Goal: Task Accomplishment & Management: Use online tool/utility

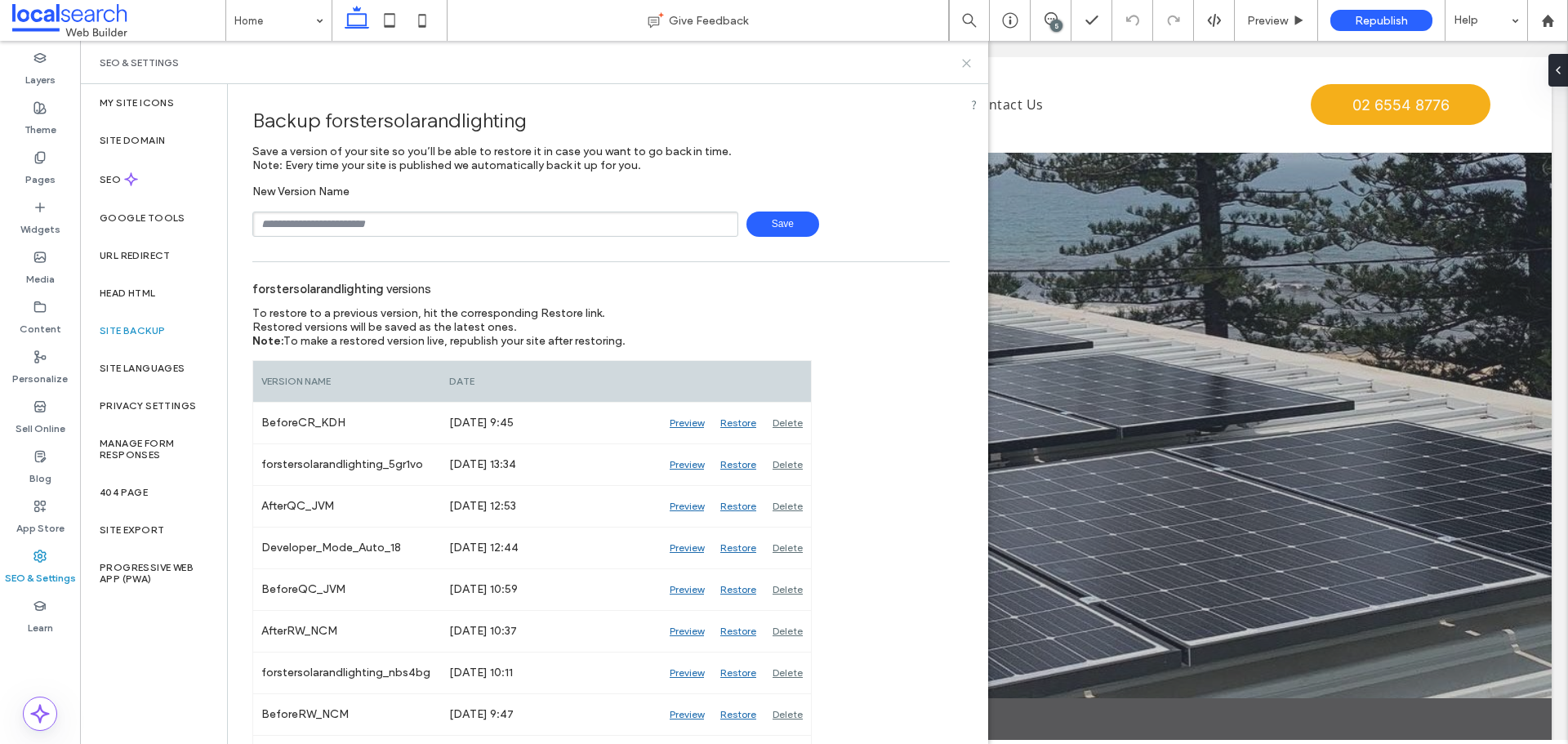
drag, startPoint x: 963, startPoint y: 63, endPoint x: 880, endPoint y: 25, distance: 91.3
click at [963, 63] on icon at bounding box center [966, 63] width 12 height 12
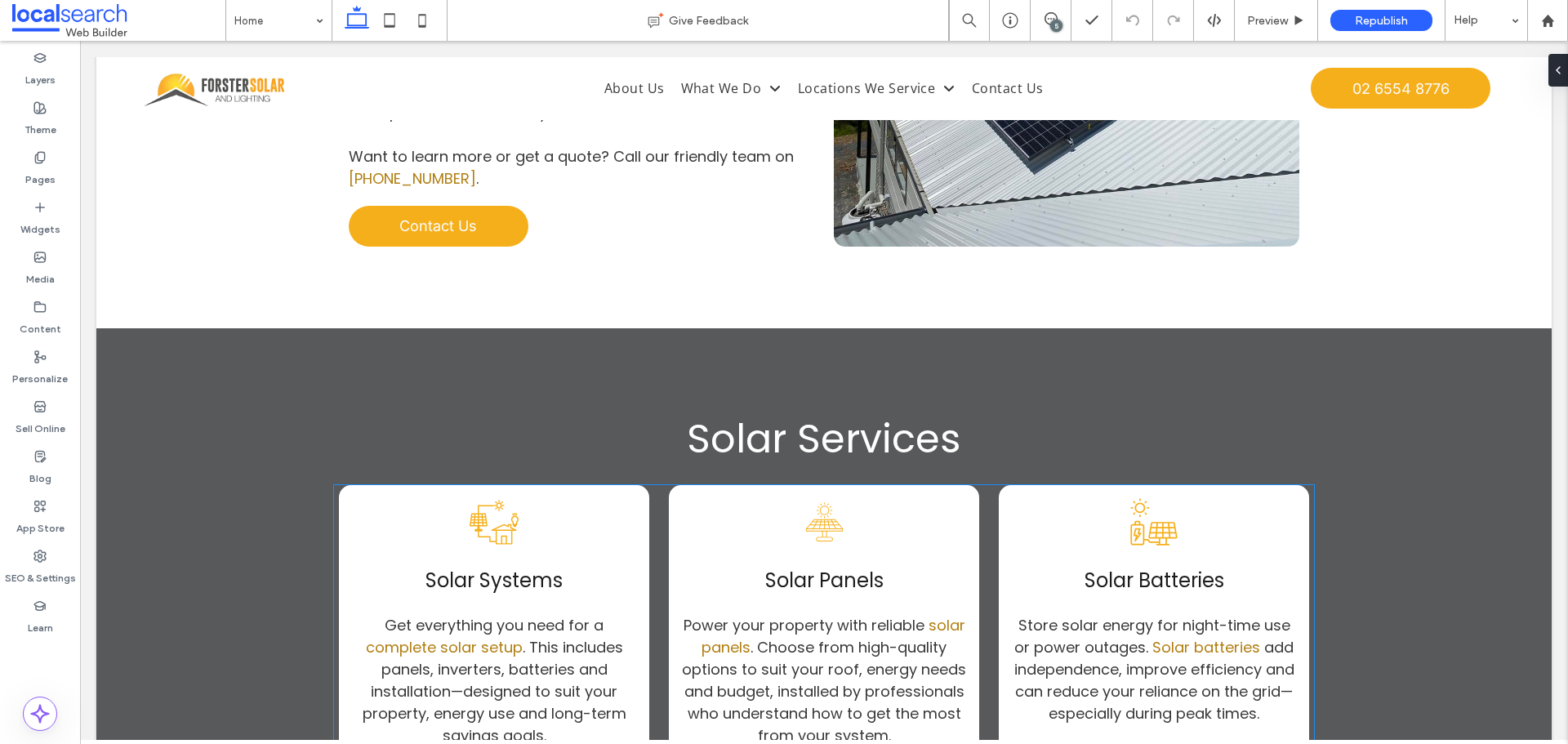
scroll to position [1600, 0]
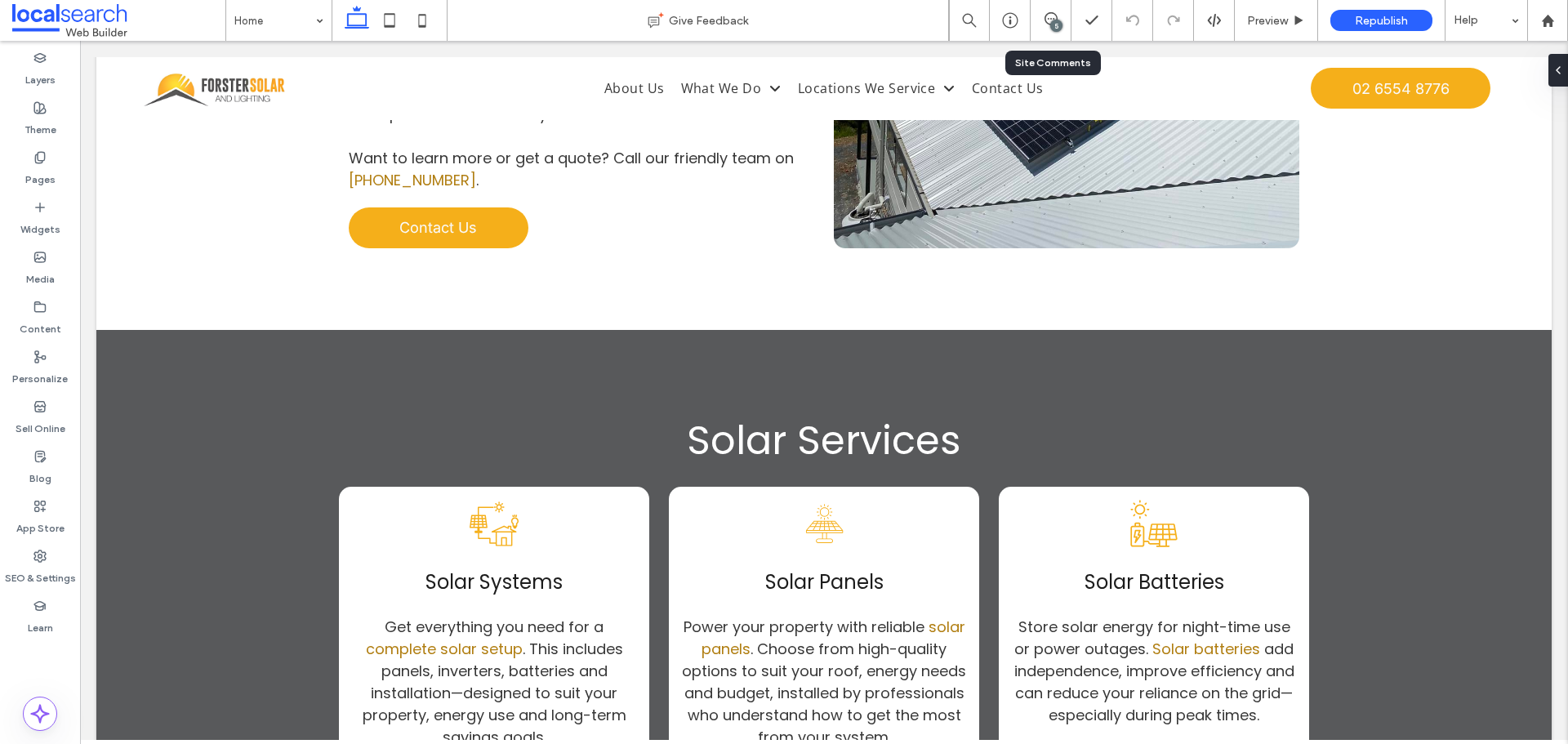
click at [1056, 11] on div "5" at bounding box center [1051, 20] width 41 height 41
click at [1056, 19] on use at bounding box center [1050, 18] width 13 height 13
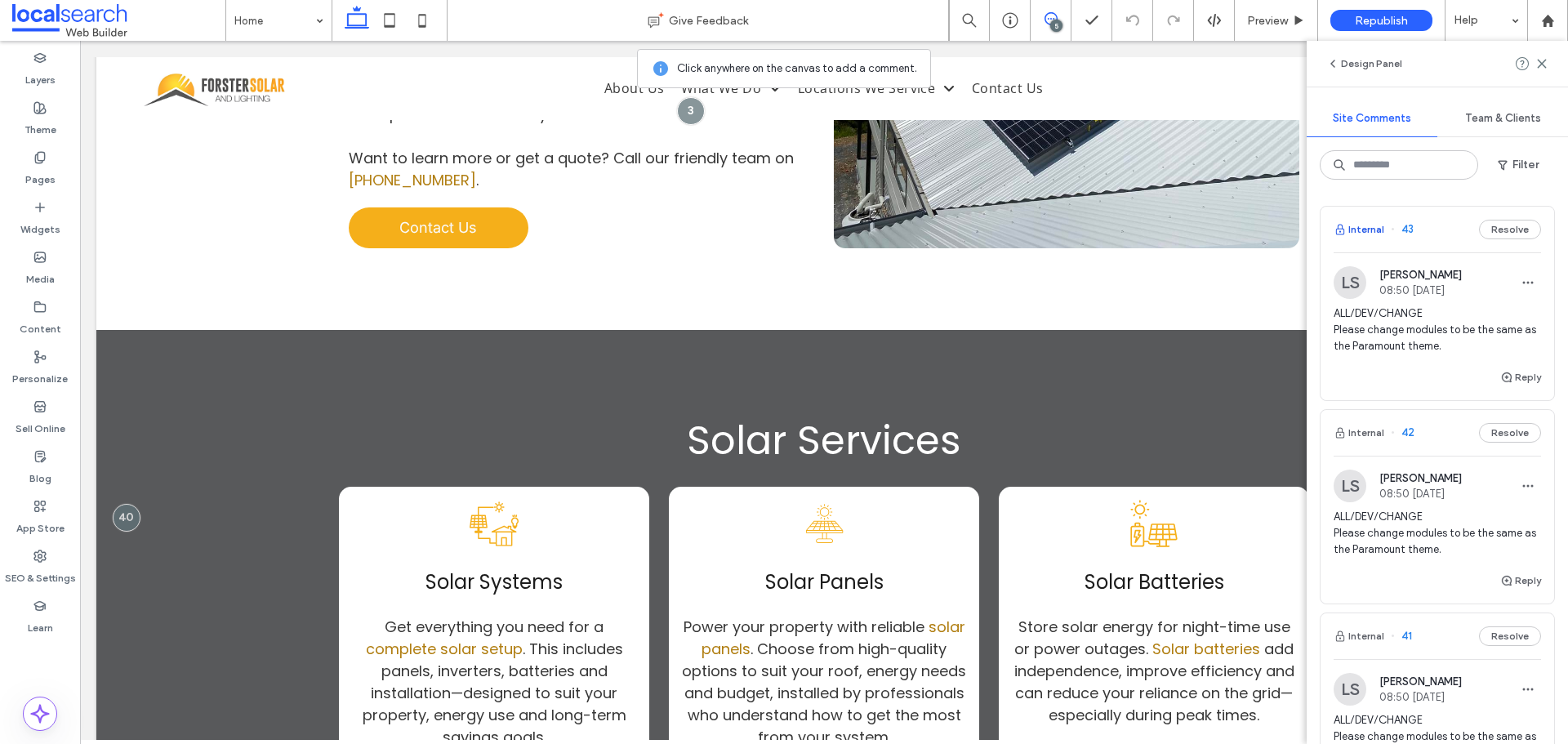
click at [1350, 226] on button "Internal" at bounding box center [1358, 229] width 50 height 20
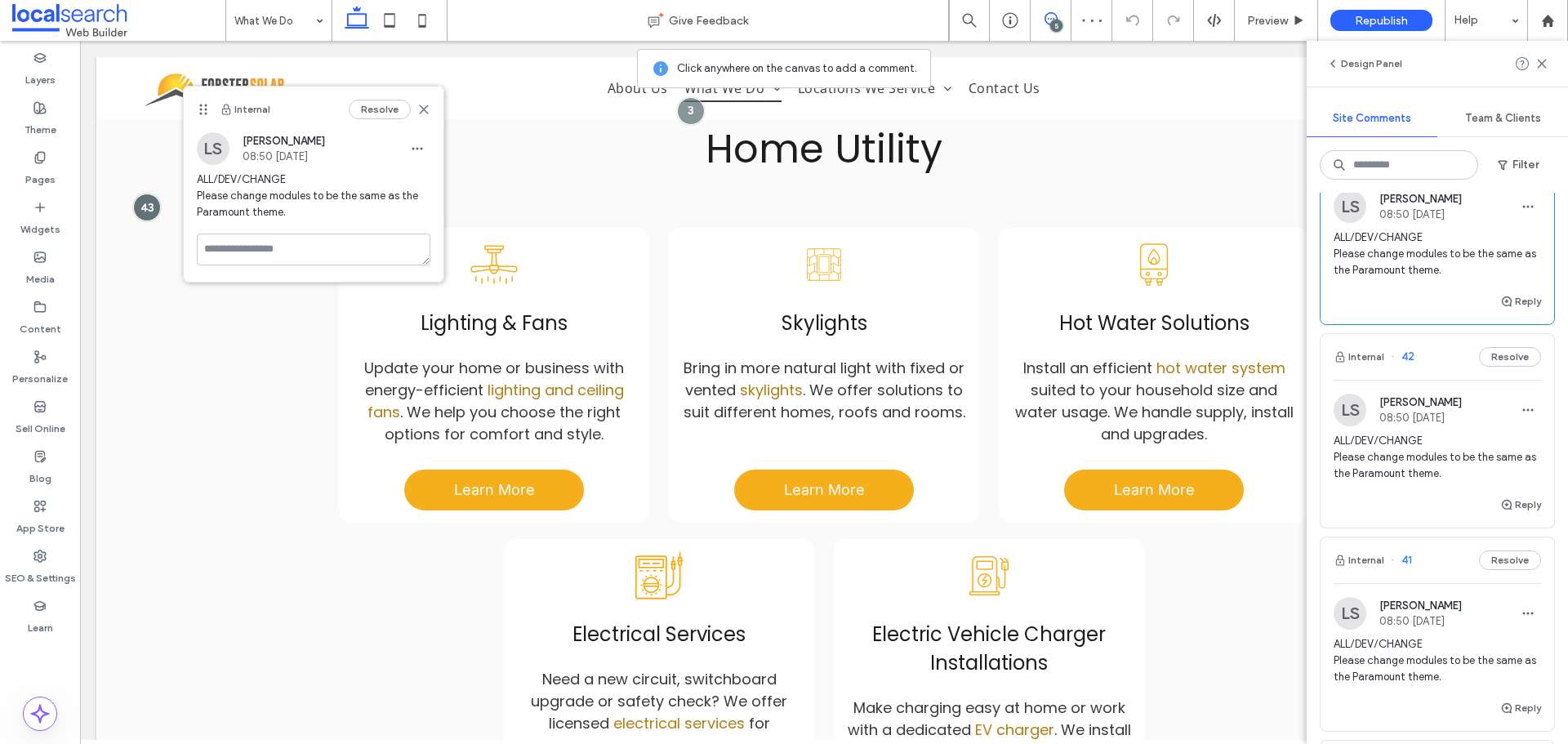
scroll to position [108, 0]
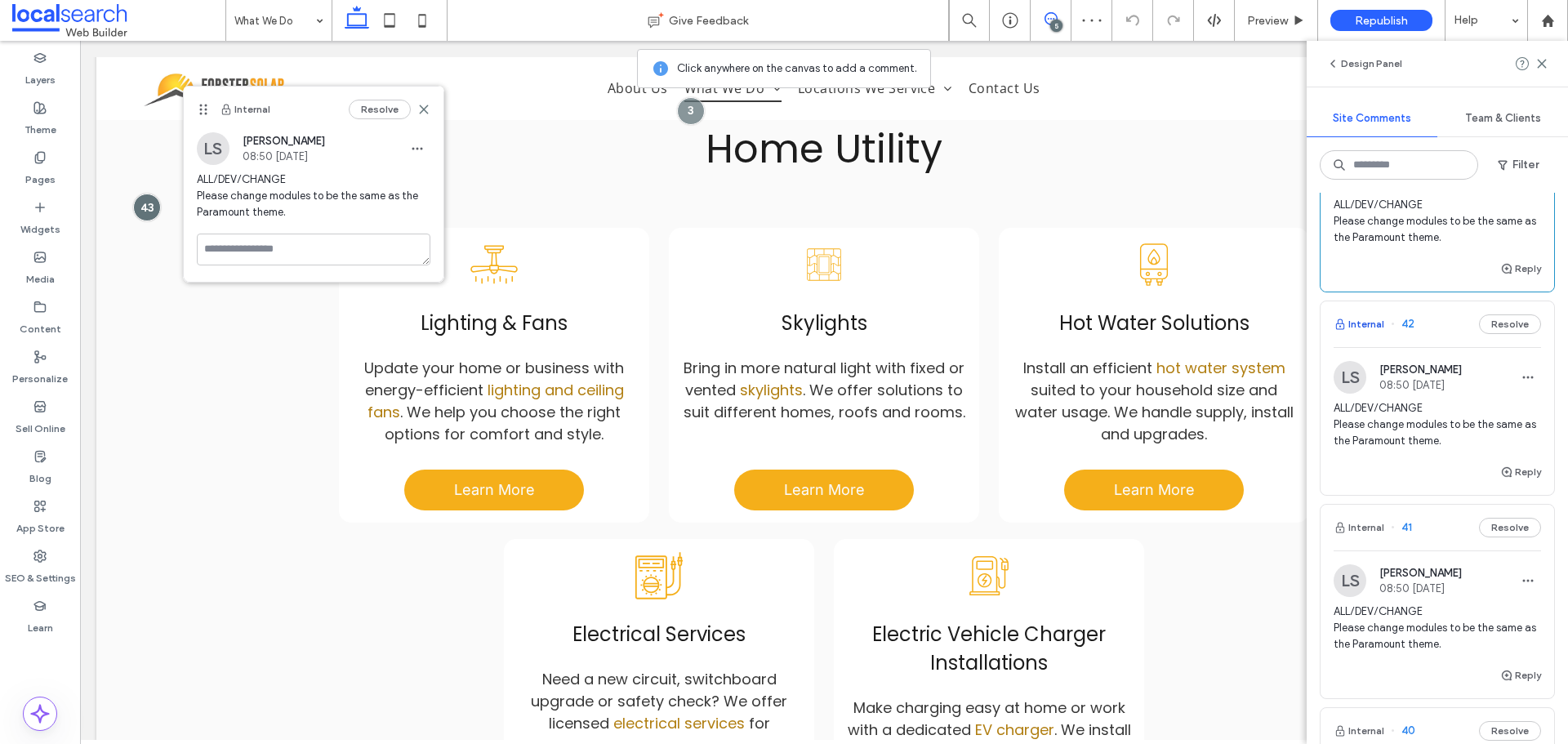
click at [1368, 316] on button "Internal" at bounding box center [1358, 324] width 50 height 20
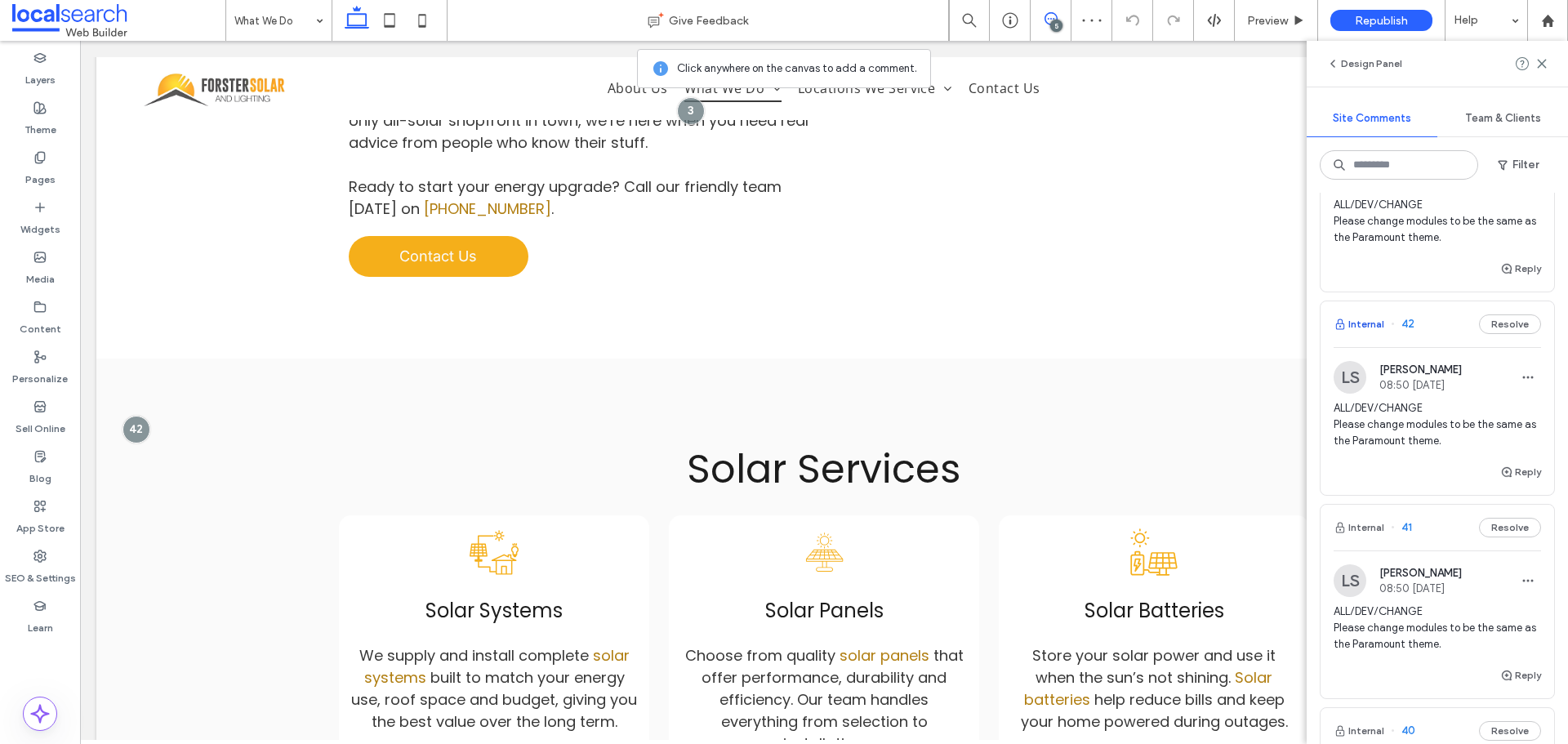
scroll to position [902, 0]
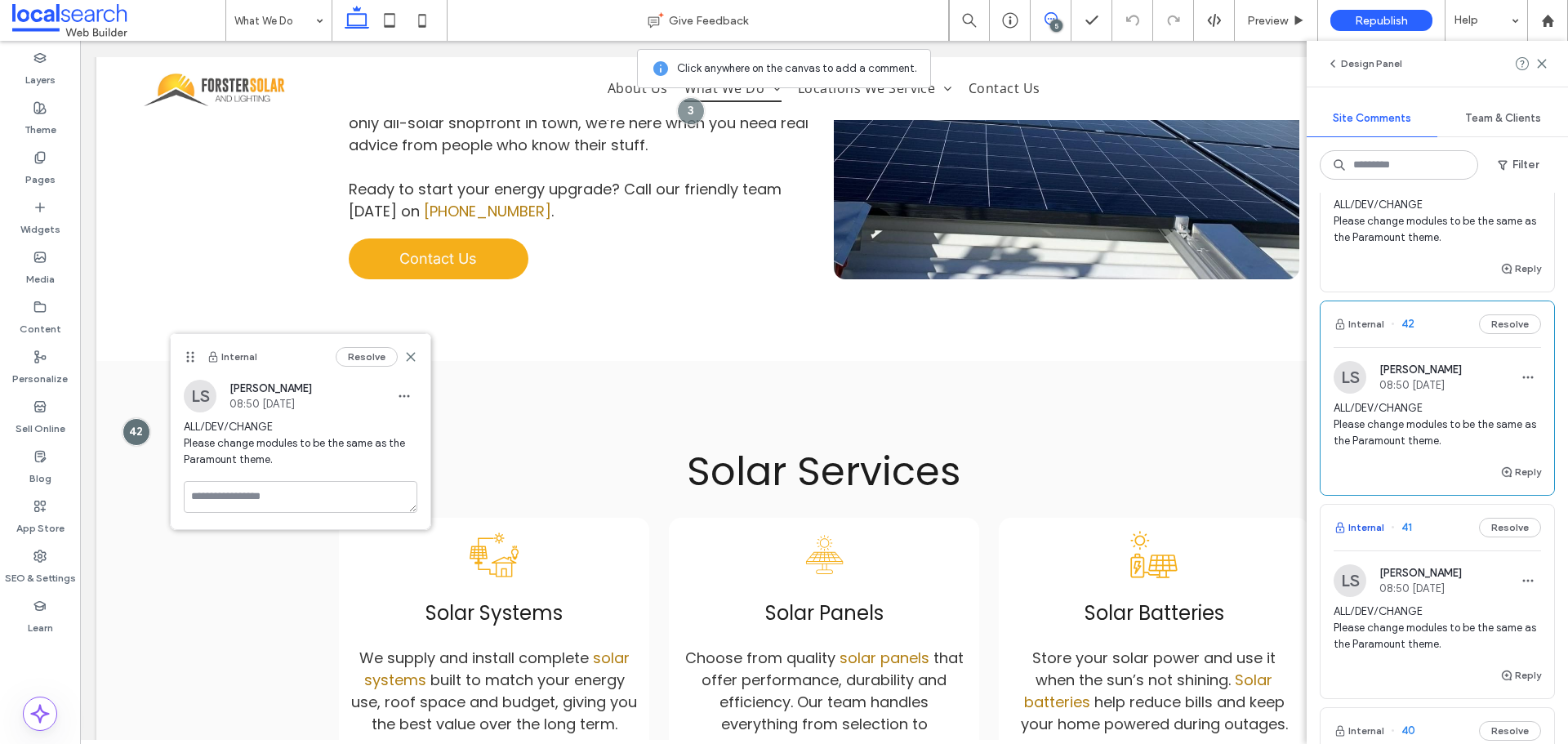
click at [1368, 531] on button "Internal" at bounding box center [1358, 527] width 50 height 20
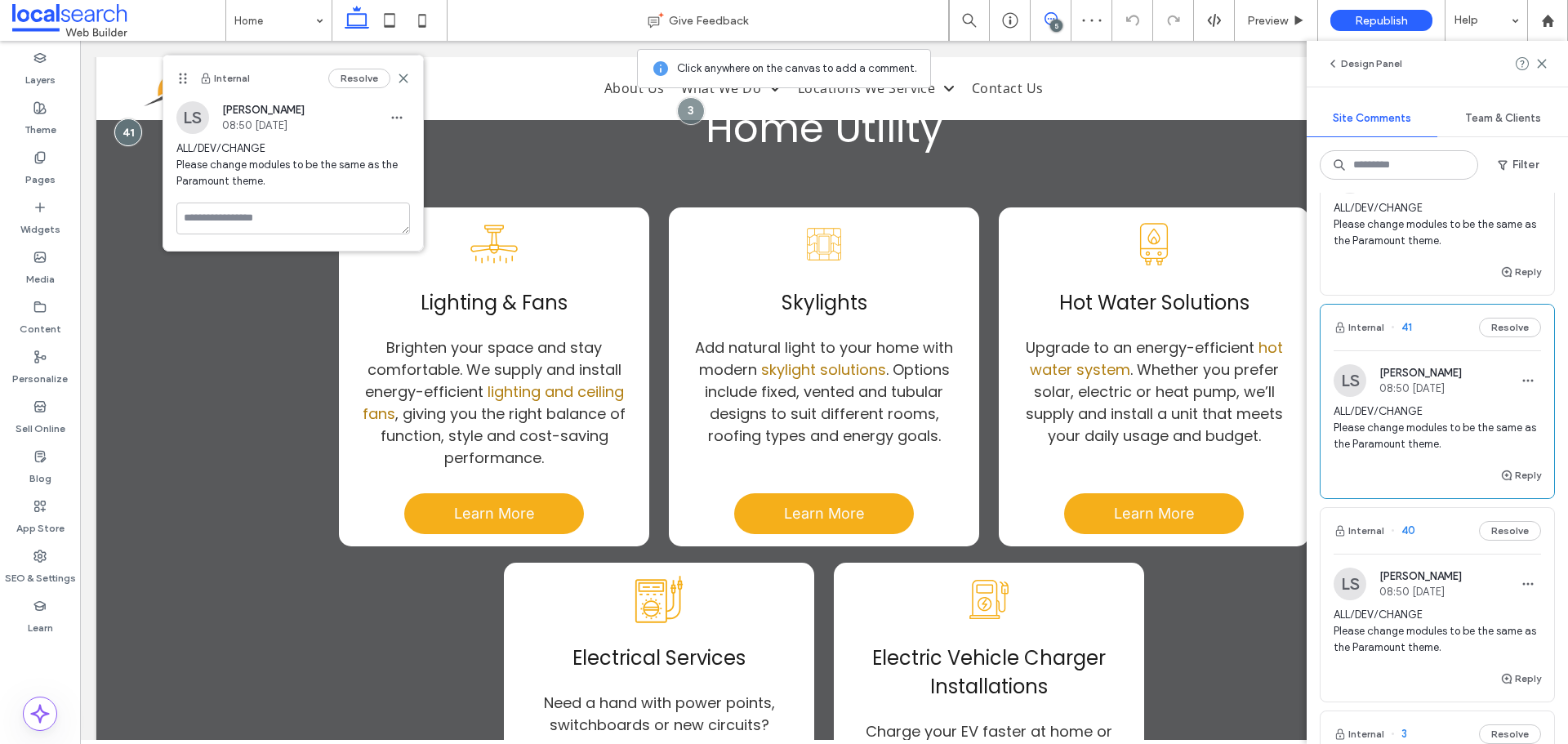
scroll to position [381, 0]
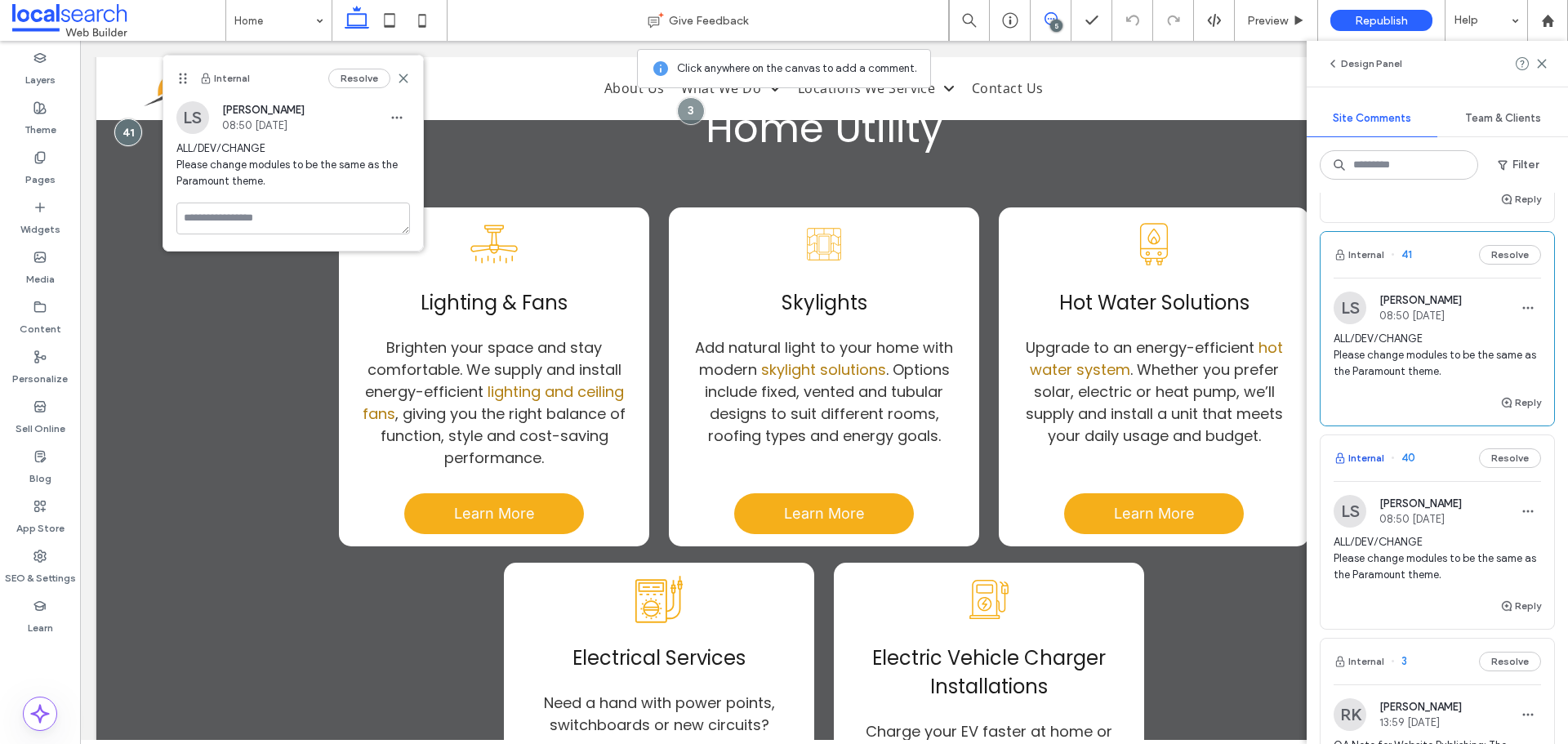
click at [1352, 454] on button "Internal" at bounding box center [1358, 458] width 50 height 20
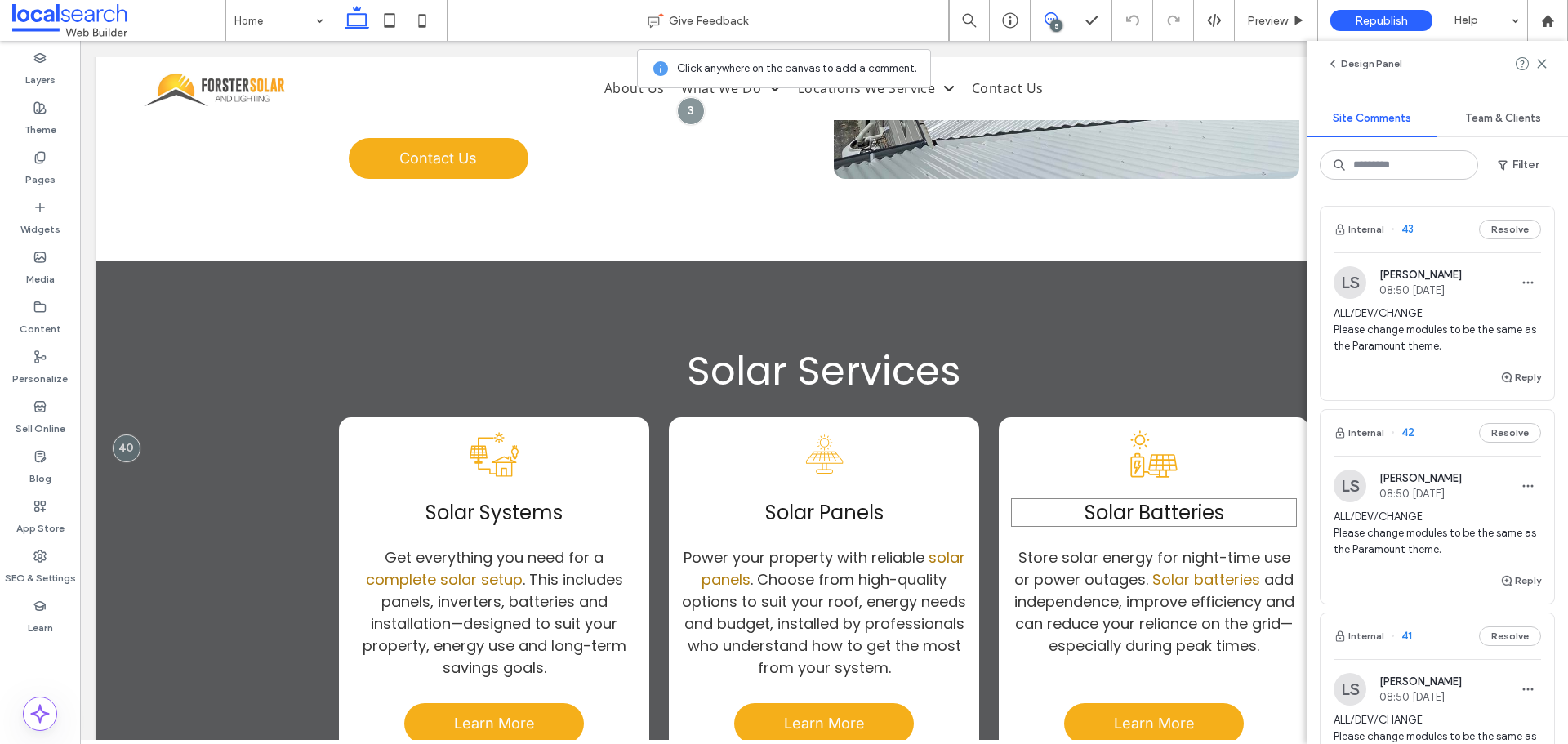
scroll to position [1443, 0]
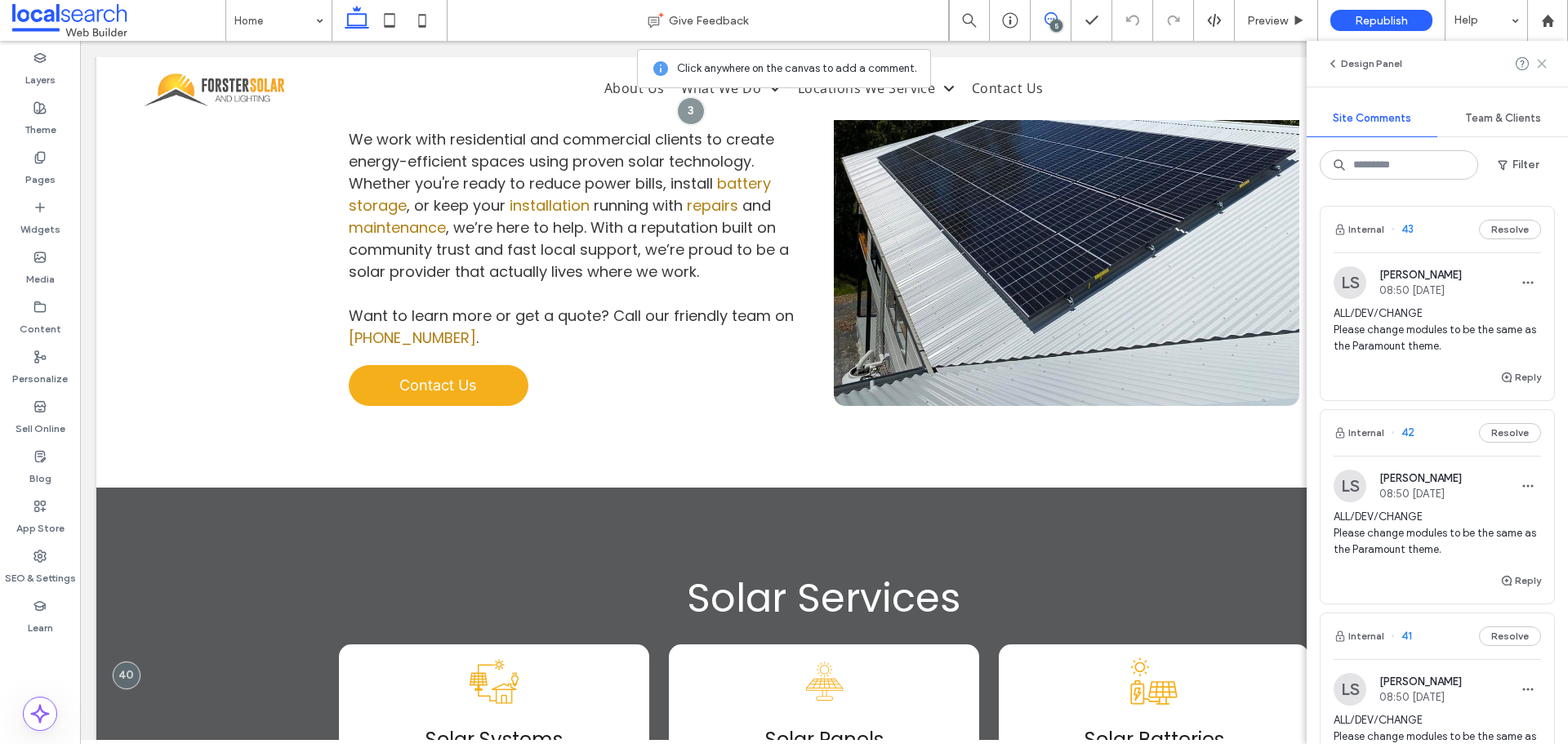
click at [1541, 60] on icon at bounding box center [1542, 63] width 13 height 13
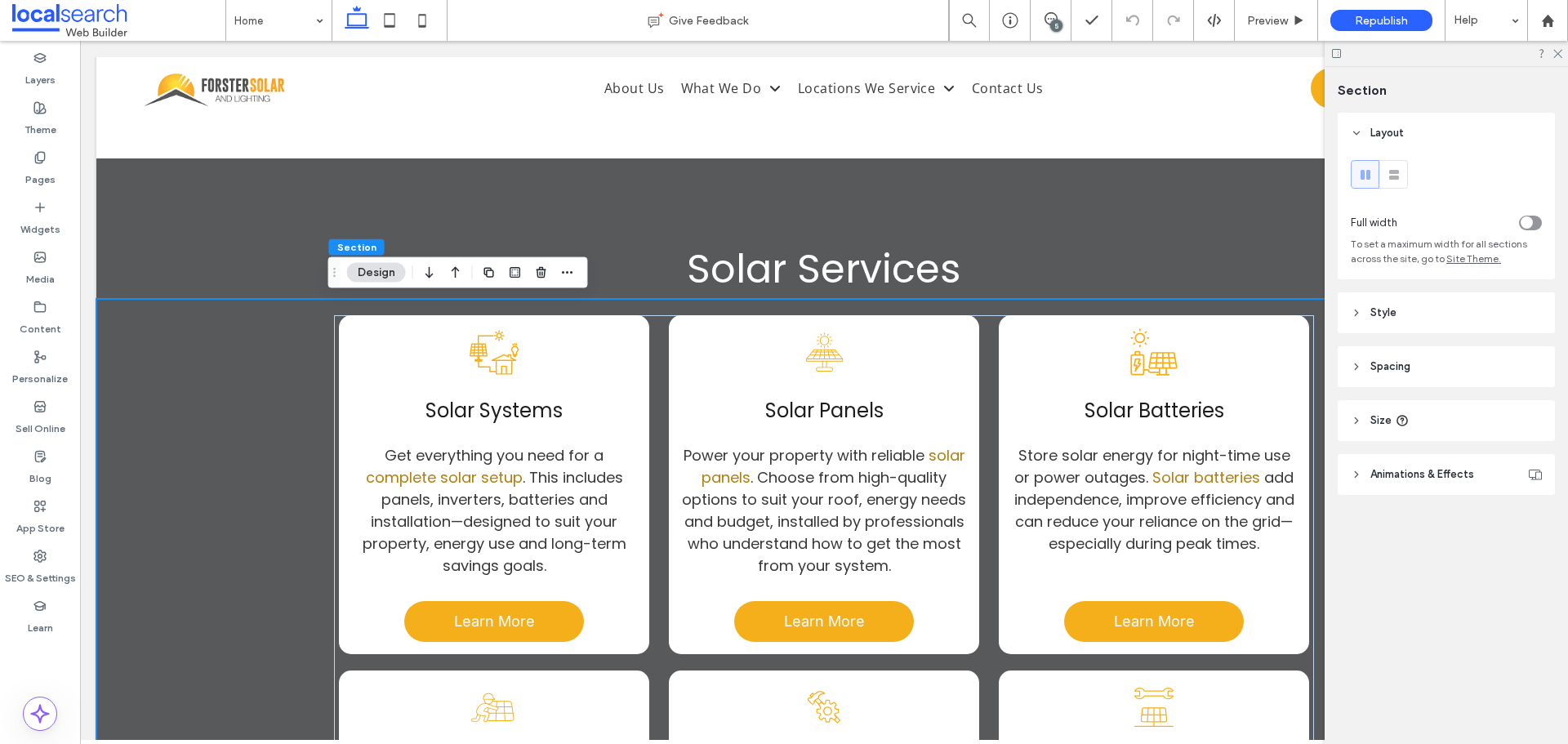
scroll to position [1769, 0]
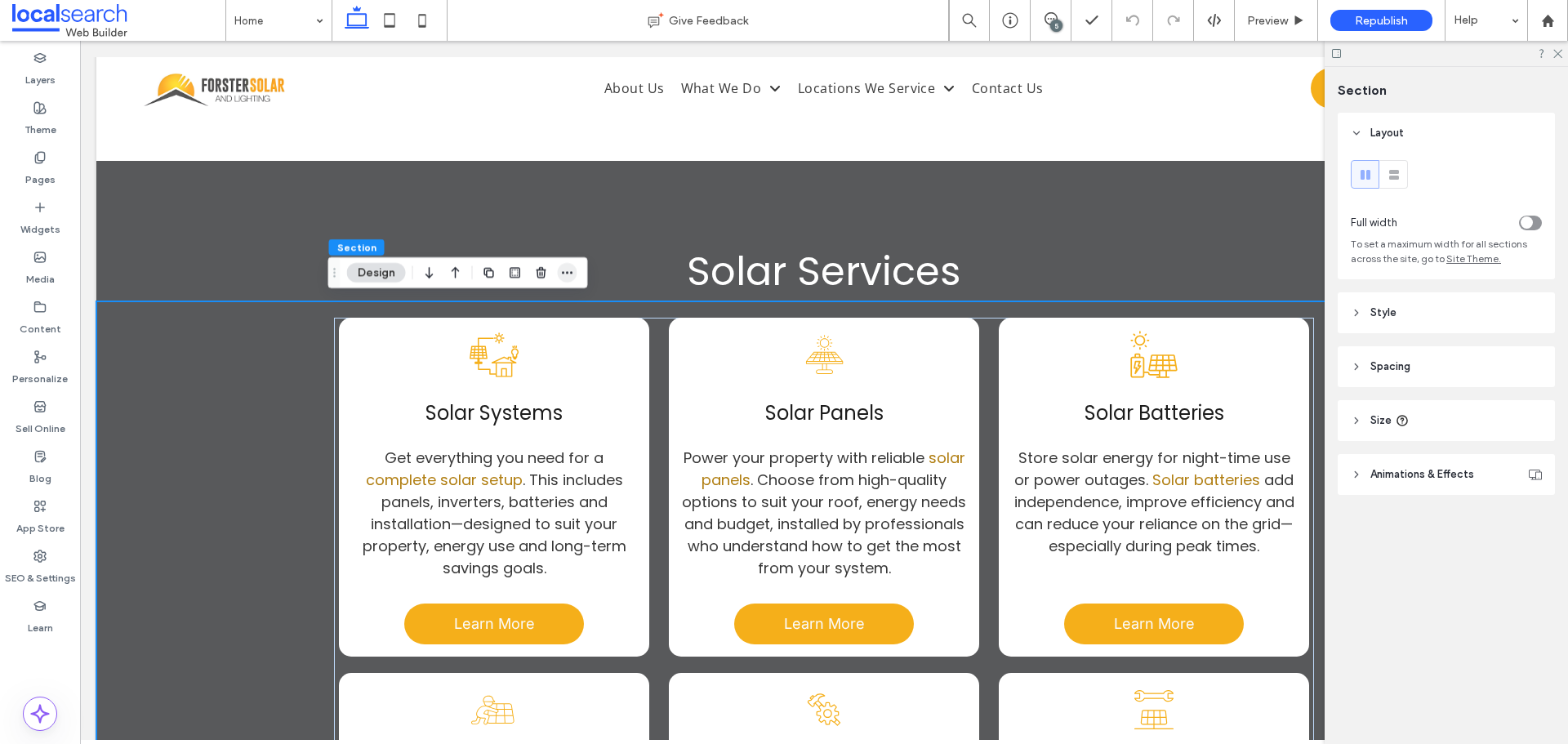
click at [574, 268] on span "button" at bounding box center [567, 272] width 20 height 20
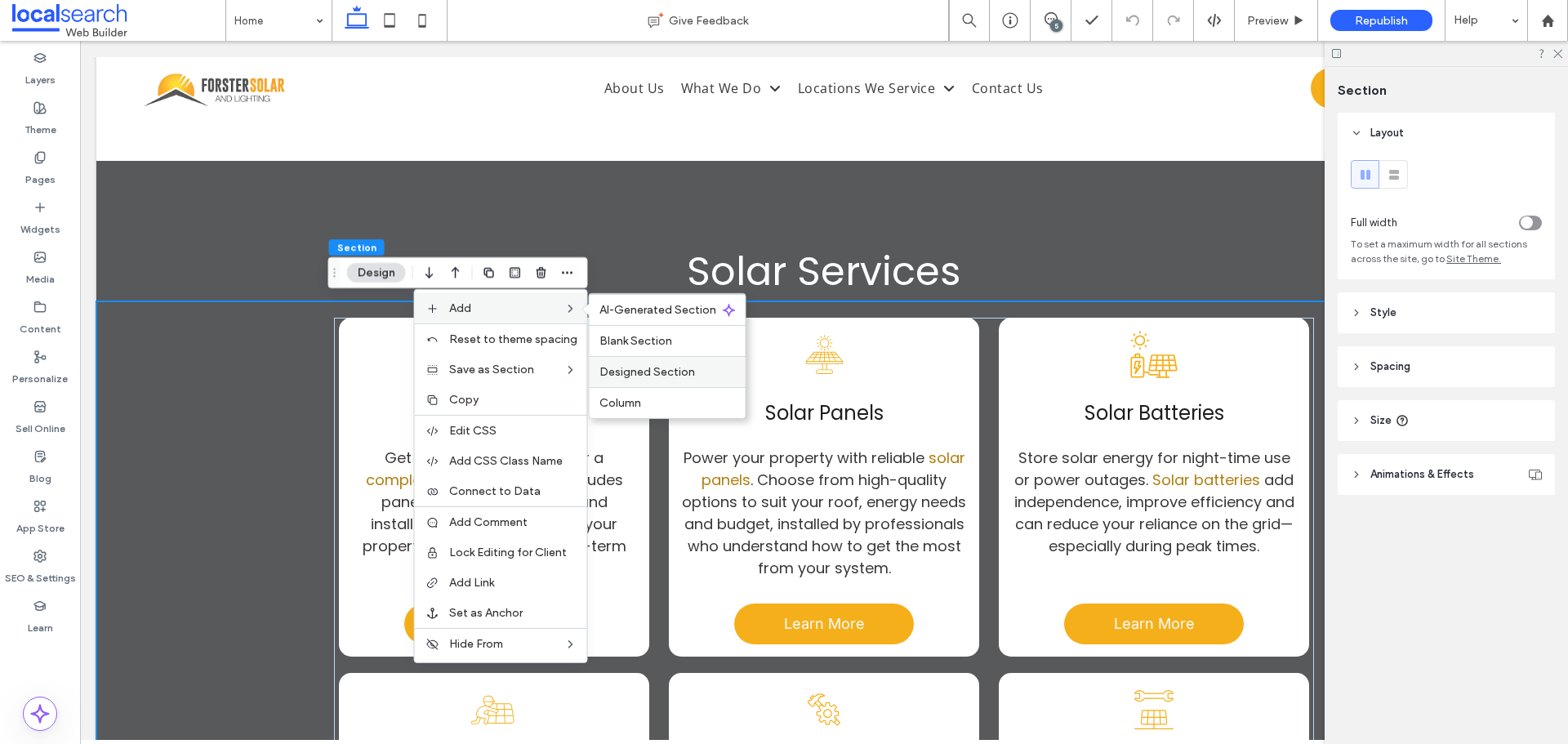
click at [655, 376] on span "Designed Section" at bounding box center [647, 372] width 95 height 14
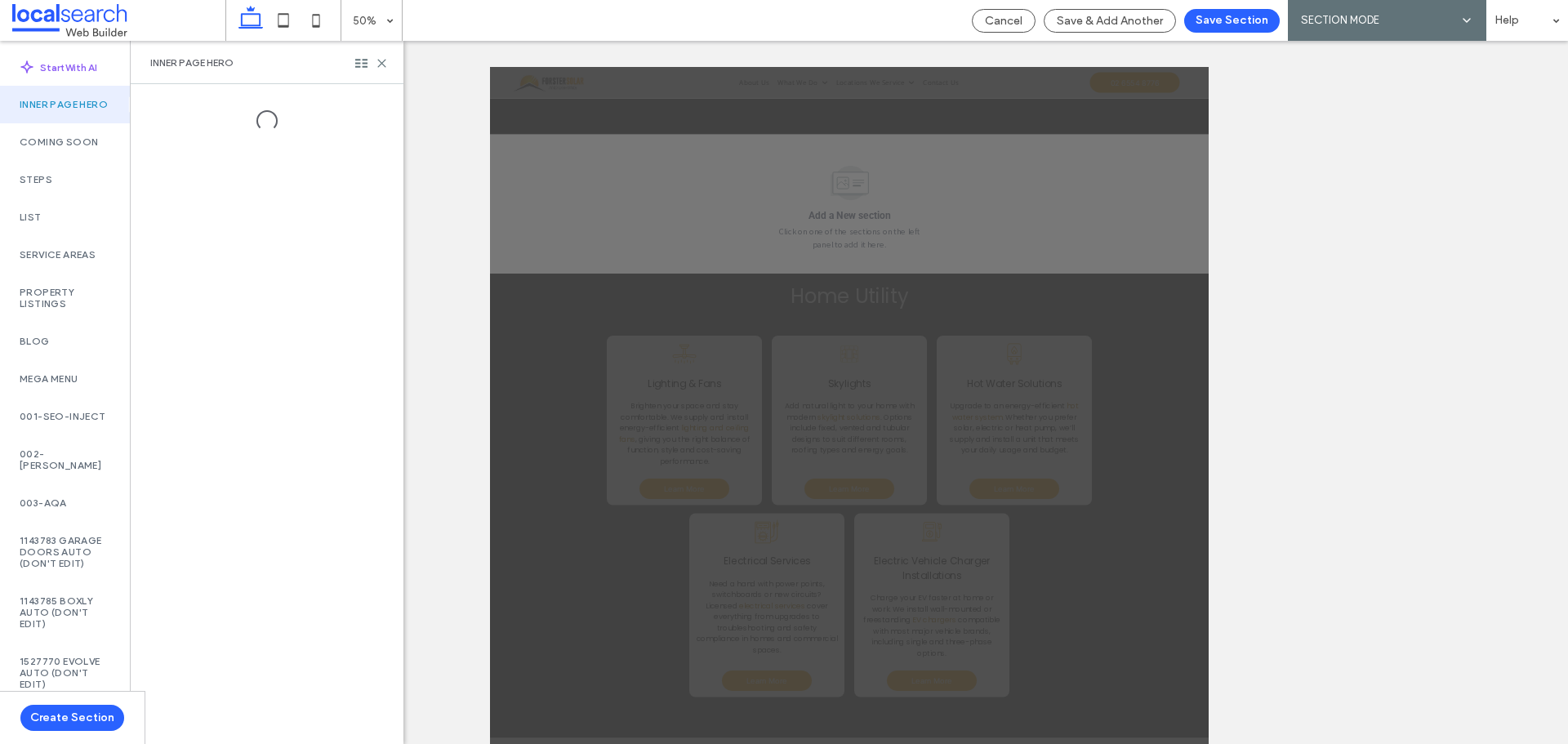
scroll to position [36, 0]
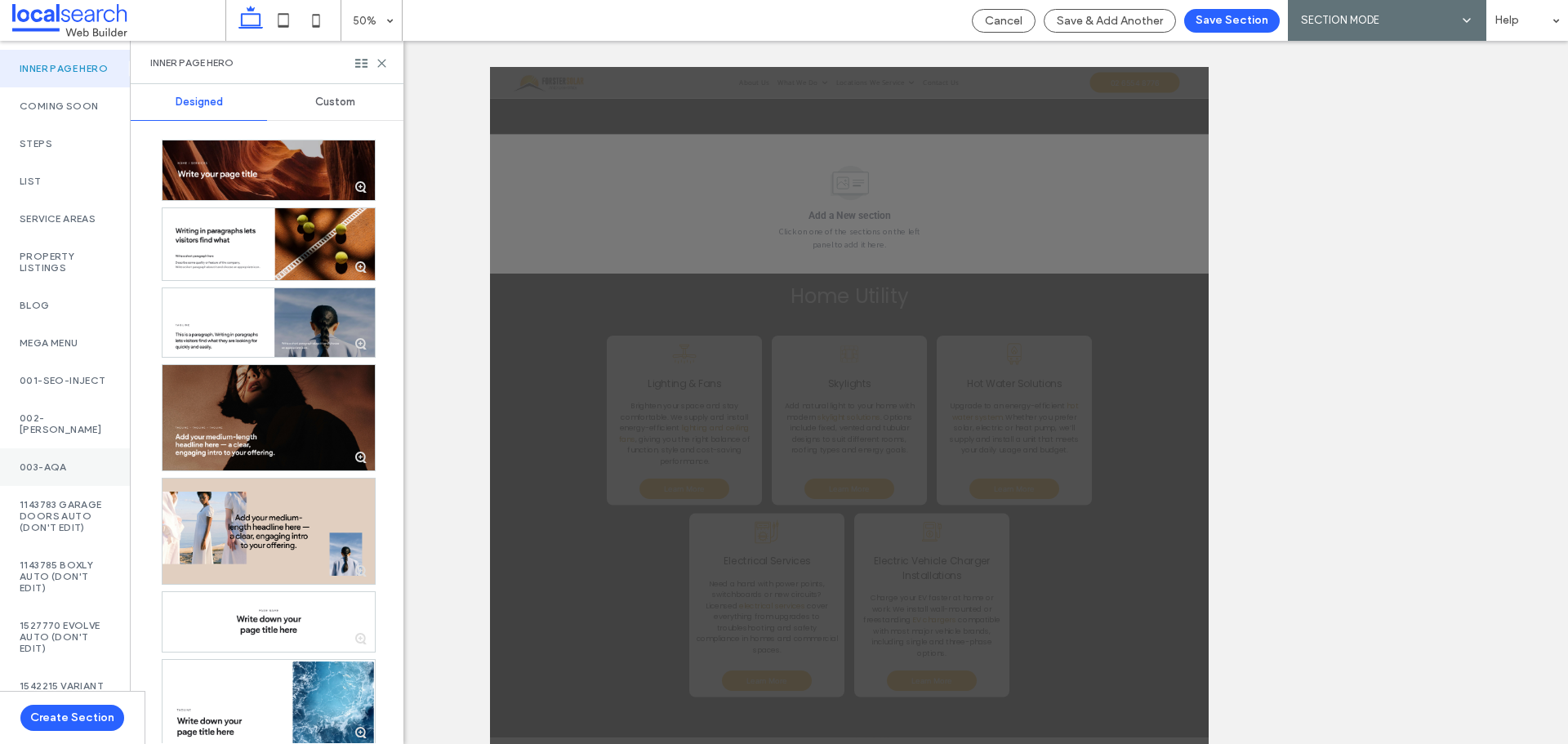
click at [71, 467] on div "003-AQA" at bounding box center [65, 467] width 130 height 37
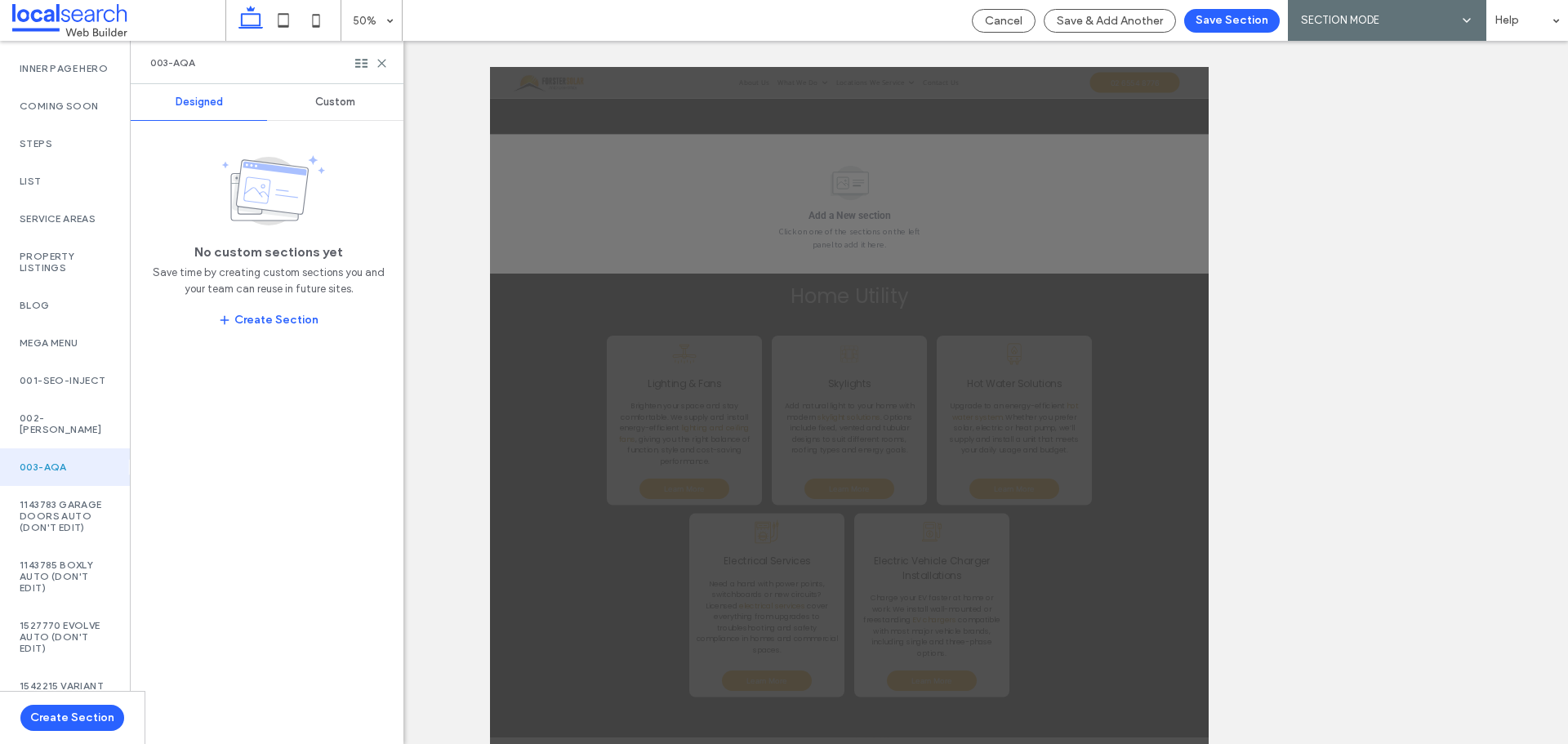
click at [332, 85] on div "Custom" at bounding box center [335, 102] width 136 height 36
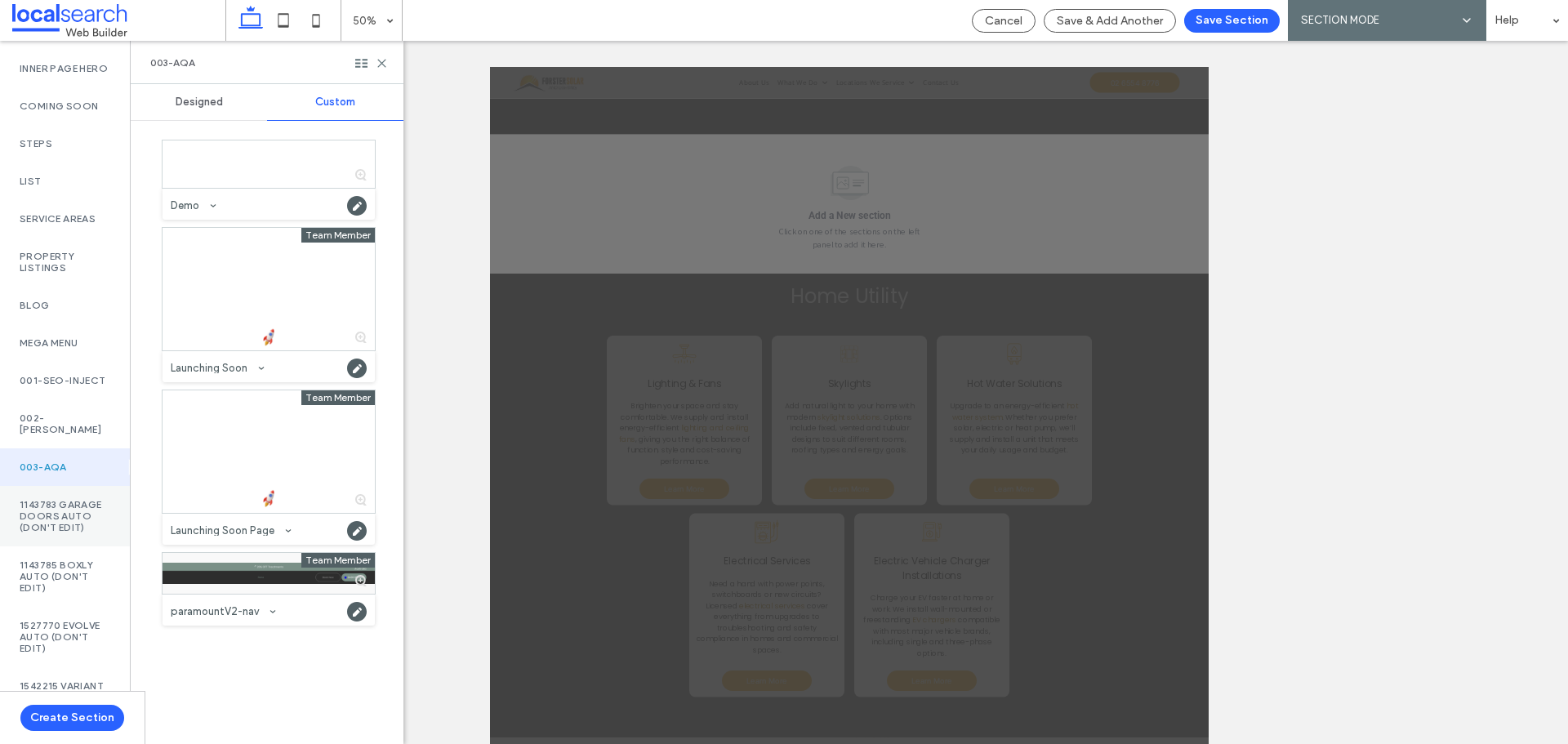
click at [68, 518] on label "1143783 Garage Doors AUTO (DON'T EDIT)" at bounding box center [65, 516] width 90 height 34
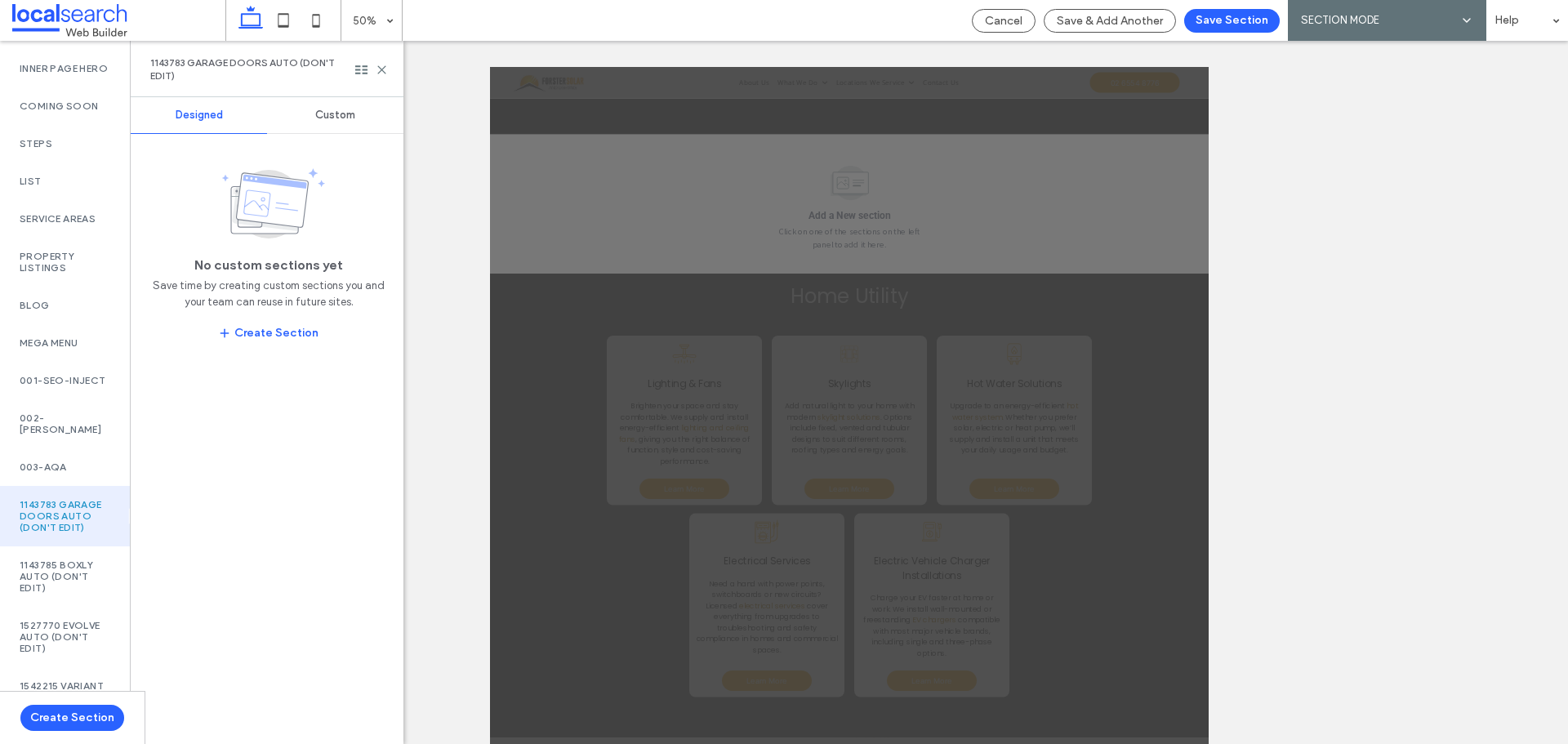
click at [310, 136] on div "Designed Custom No custom sections yet Save time by creating custom sections yo…" at bounding box center [267, 420] width 273 height 647
click at [333, 107] on div "Custom" at bounding box center [335, 115] width 136 height 36
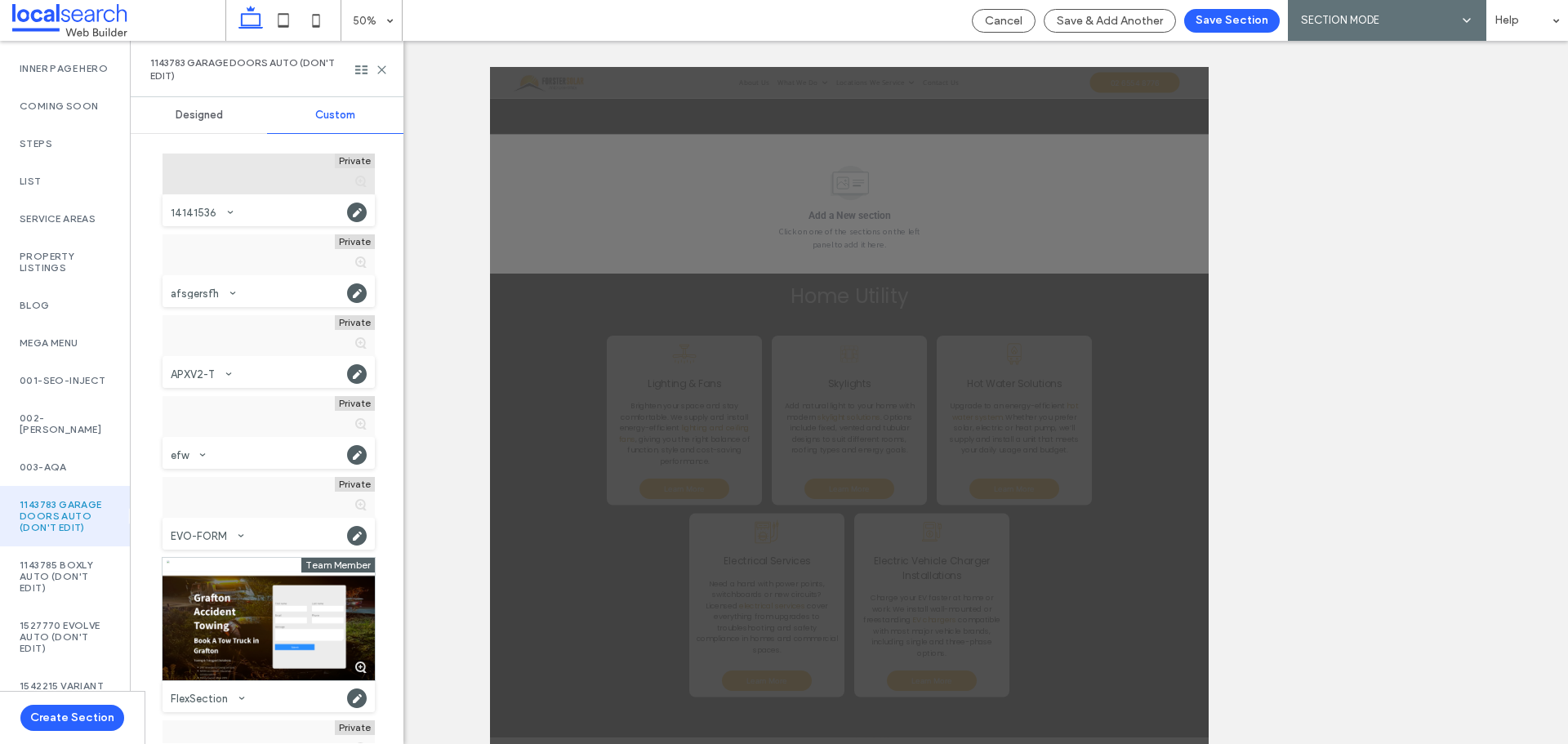
click at [251, 175] on div at bounding box center [269, 174] width 212 height 41
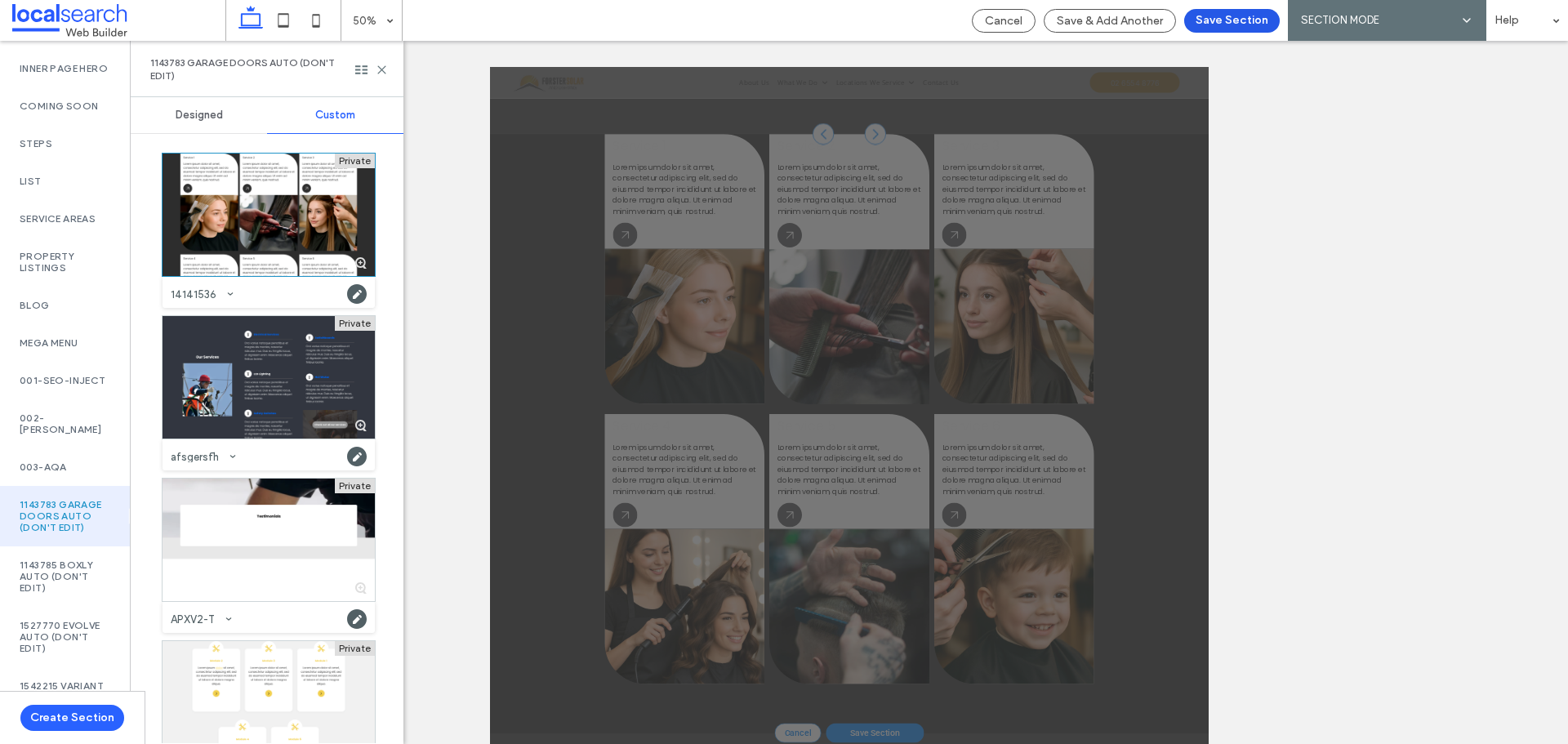
click at [1230, 27] on button "Save Section" at bounding box center [1232, 21] width 95 height 24
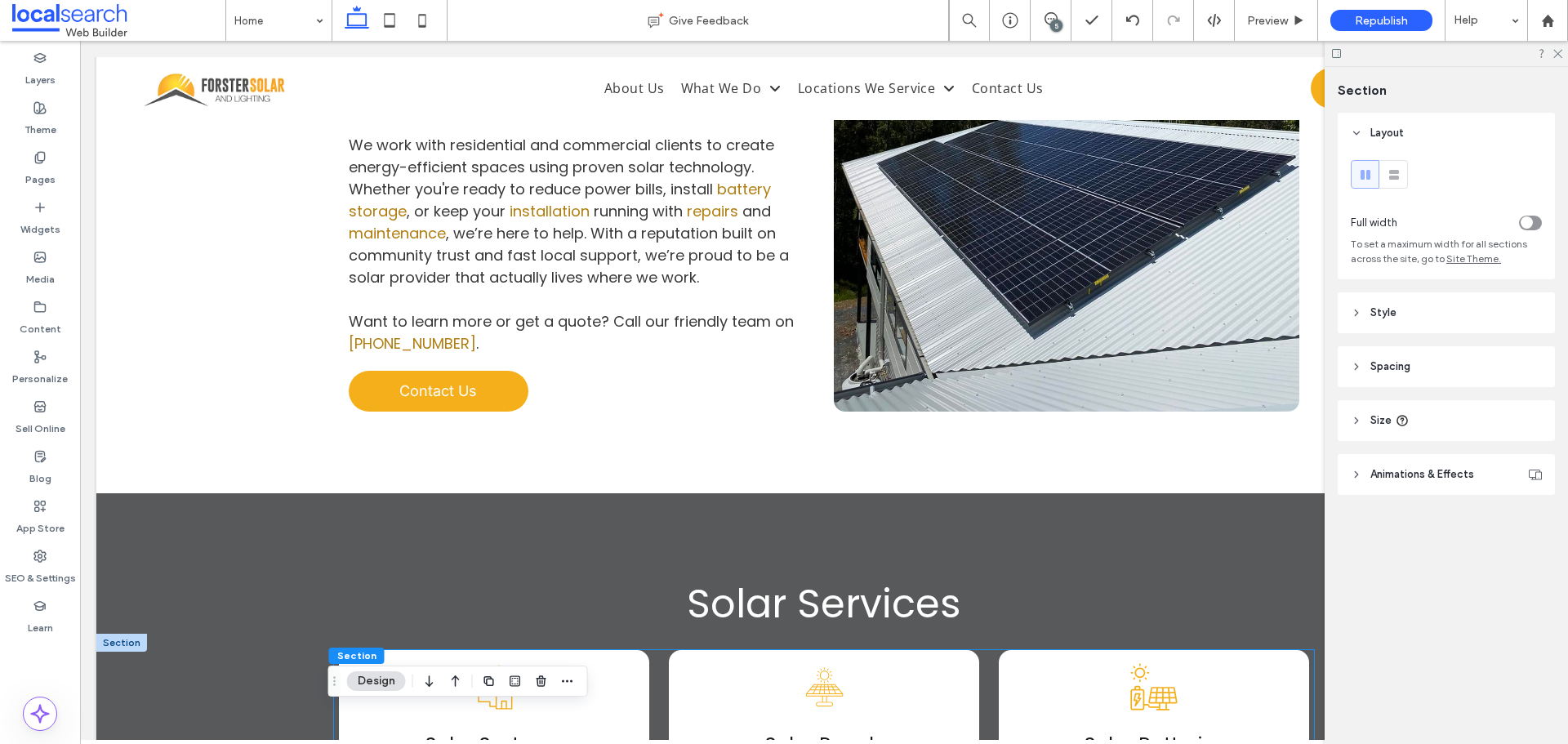
scroll to position [1760, 0]
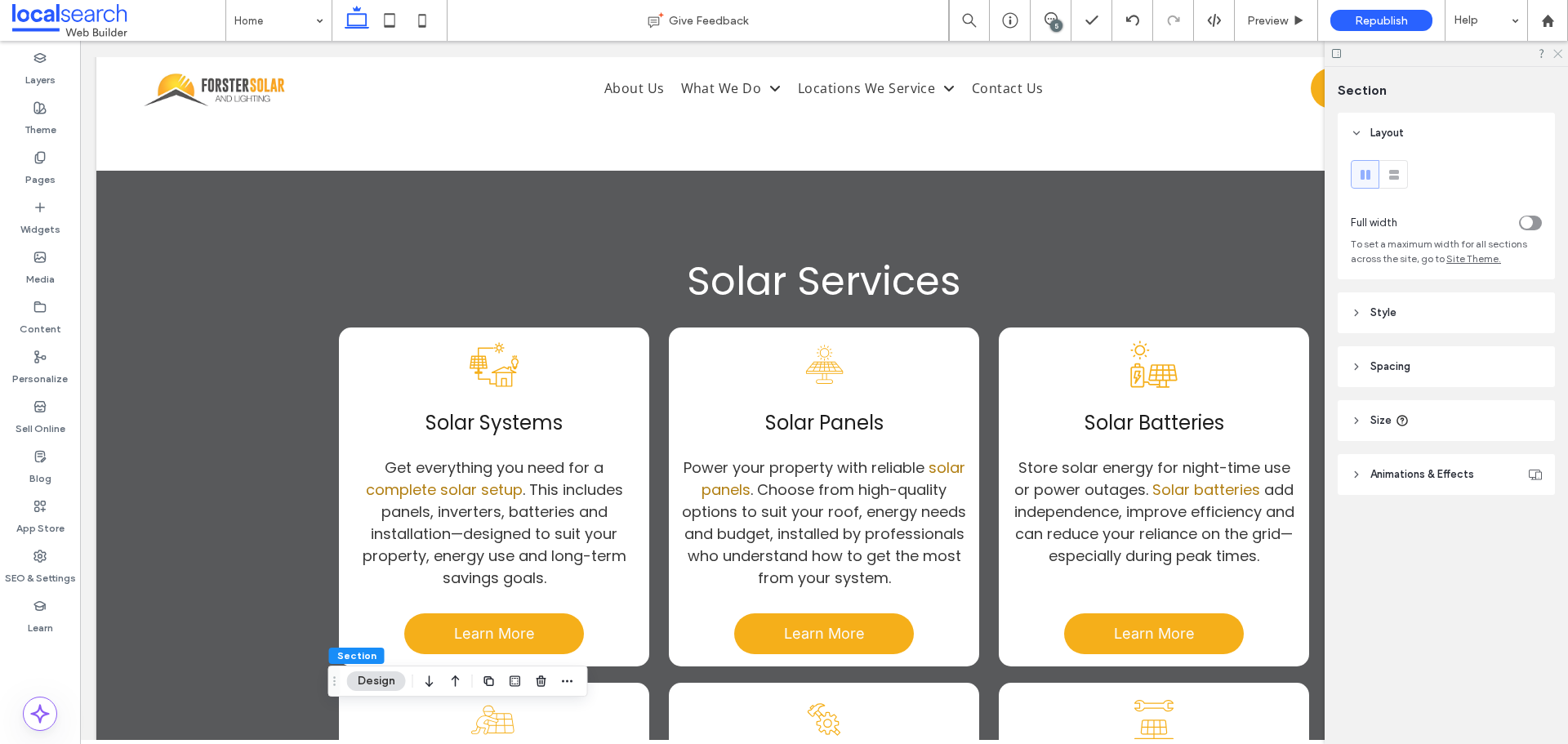
click at [1558, 55] on icon at bounding box center [1557, 53] width 10 height 10
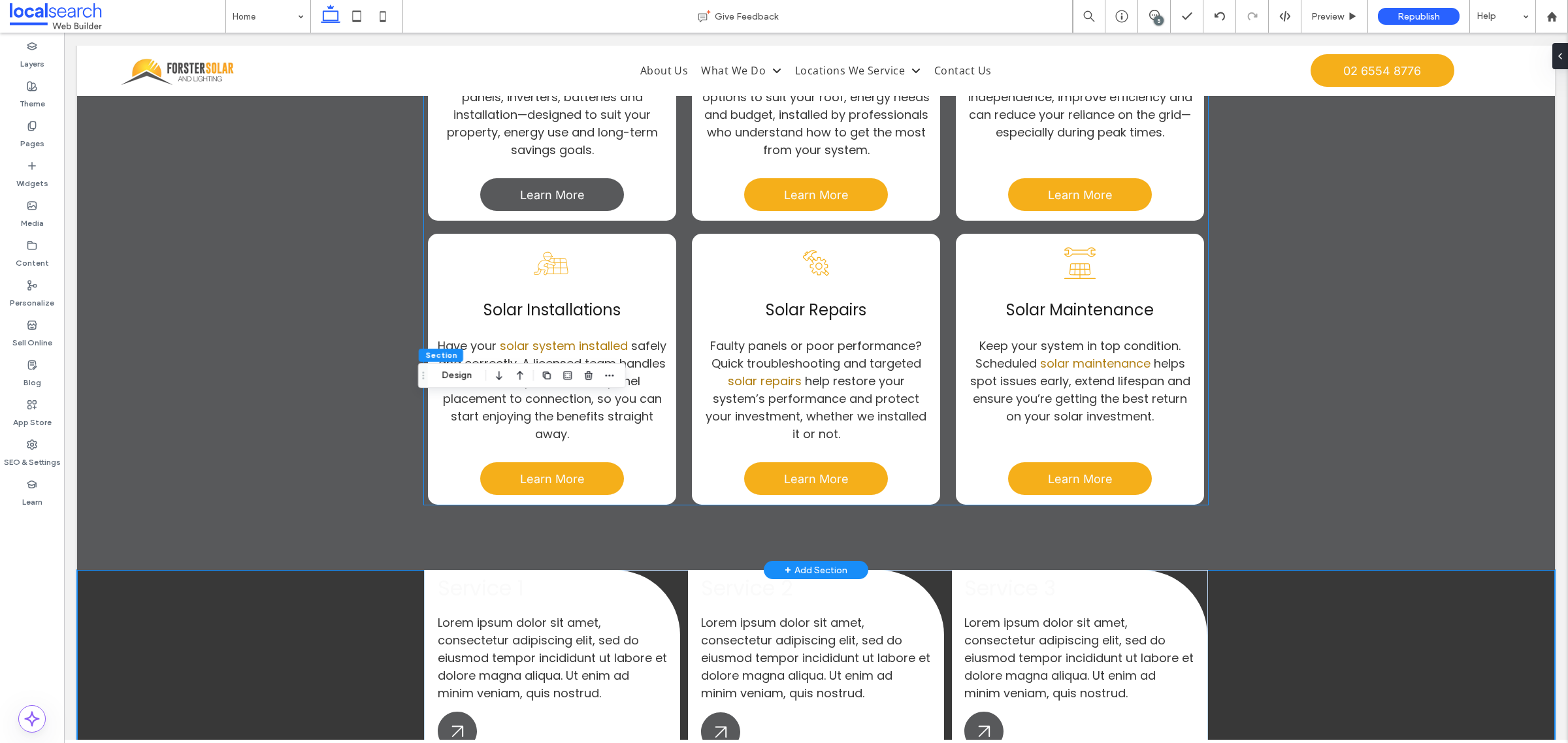
scroll to position [1929, 0]
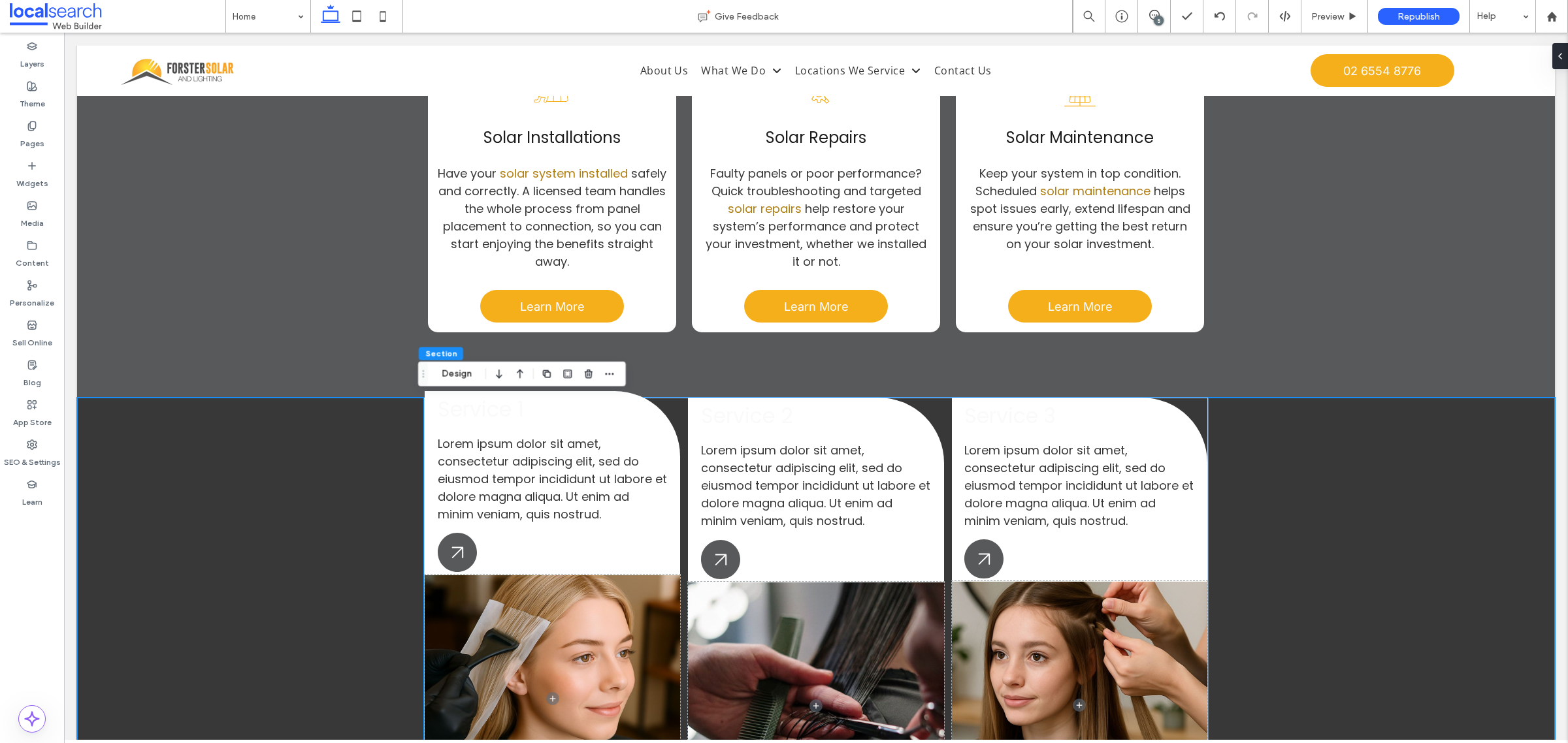
click at [484, 416] on span "Service 1" at bounding box center [481, 408] width 86 height 29
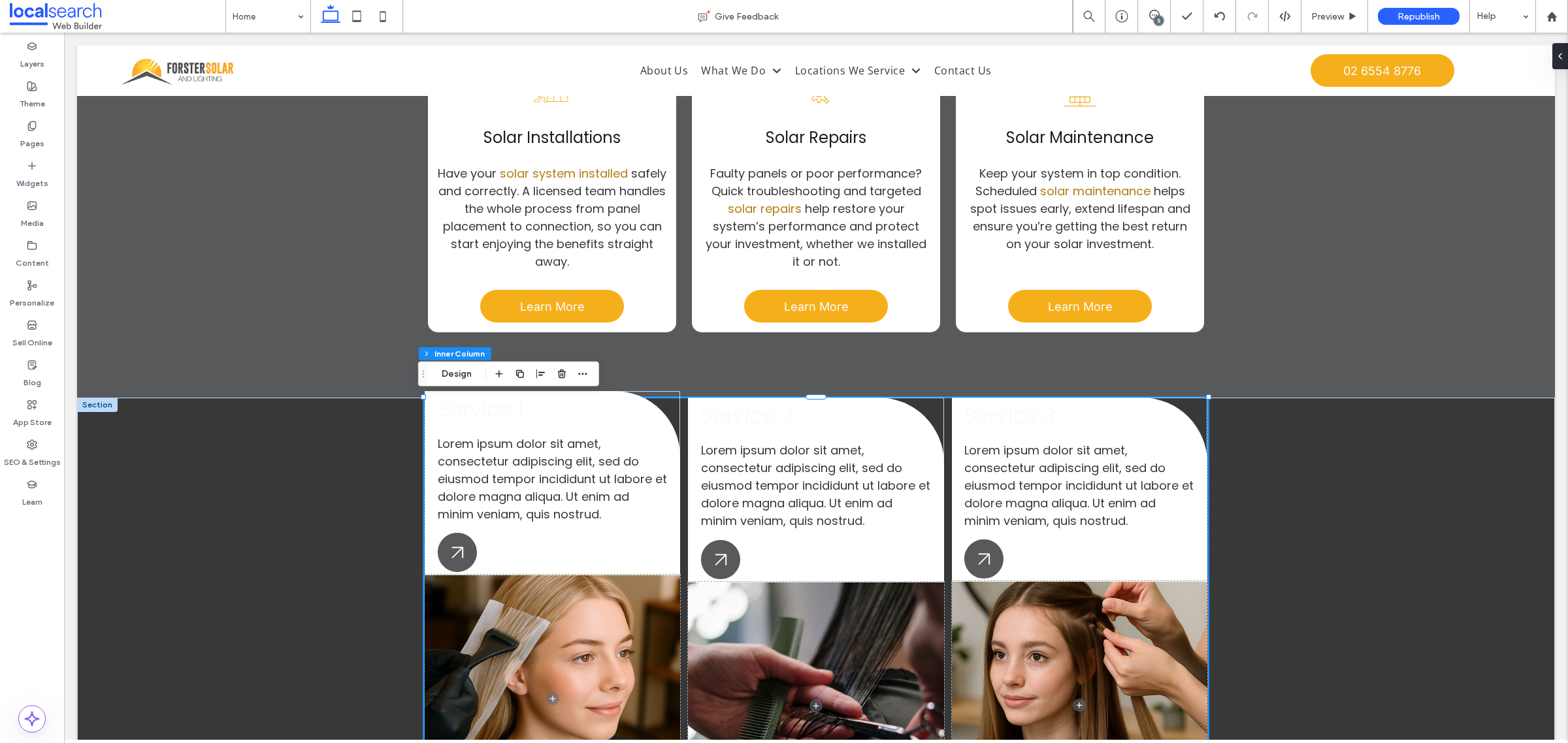
click at [484, 413] on span "Service 1" at bounding box center [481, 408] width 86 height 29
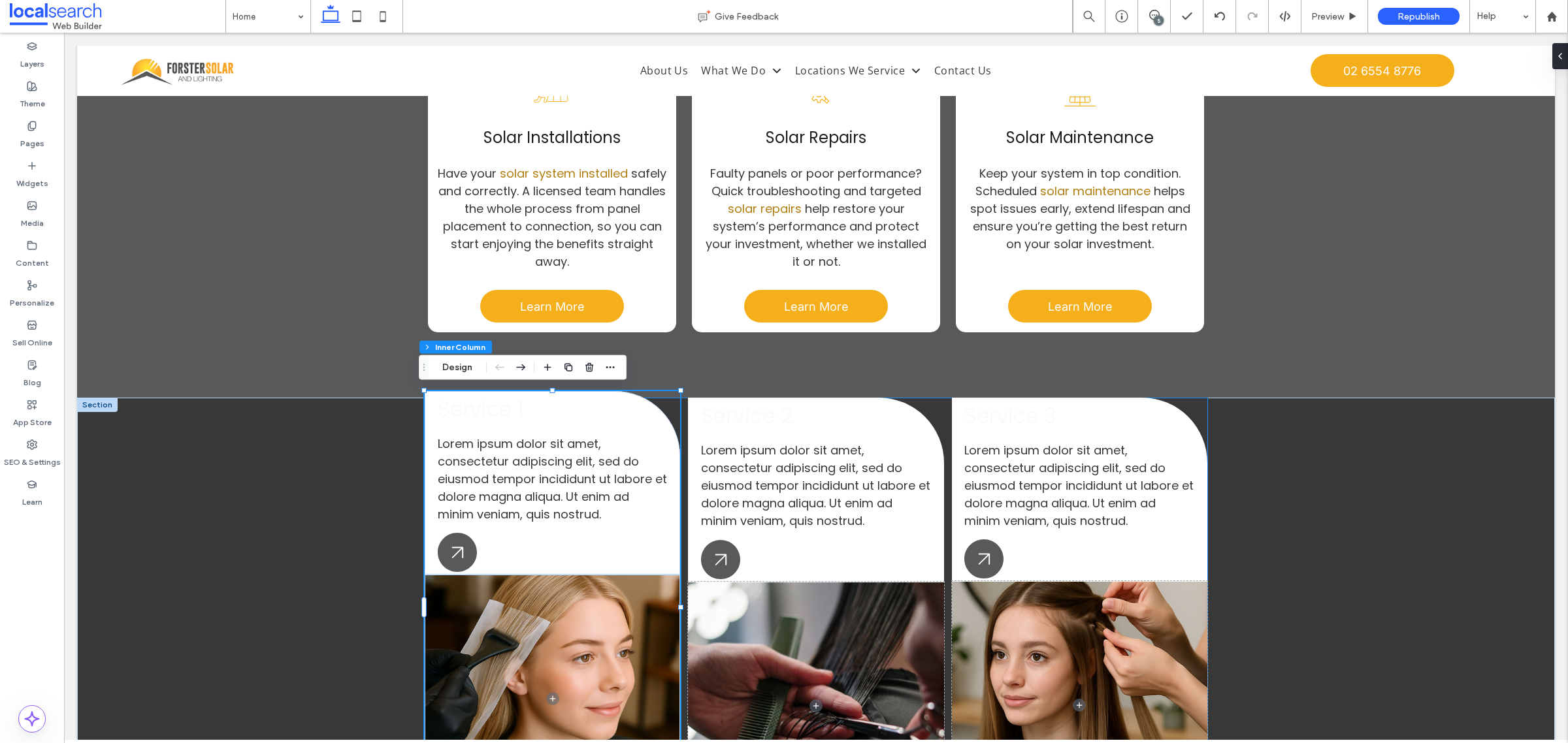
click at [484, 412] on span "Service 1" at bounding box center [481, 408] width 86 height 29
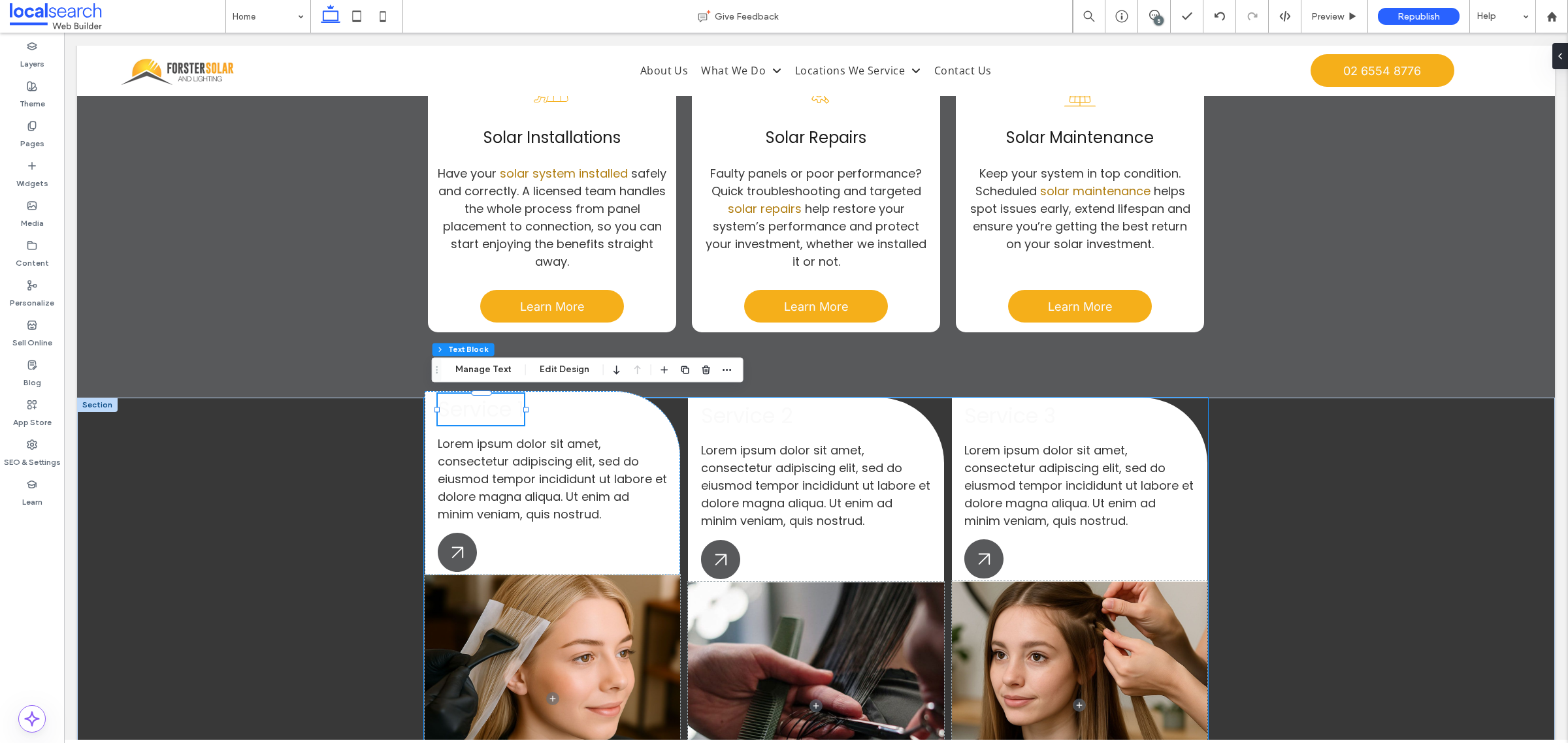
type input "**"
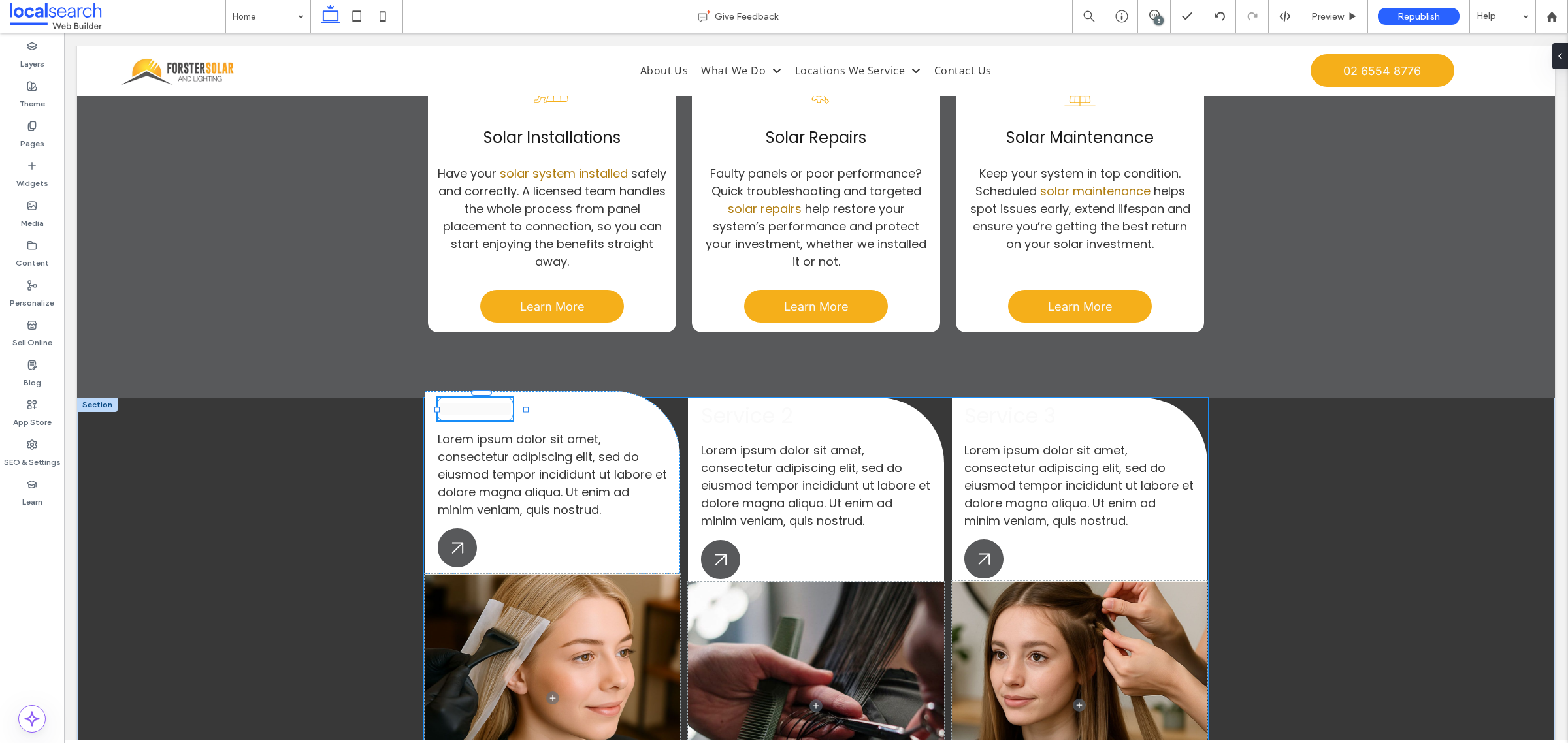
type input "*******"
type input "**"
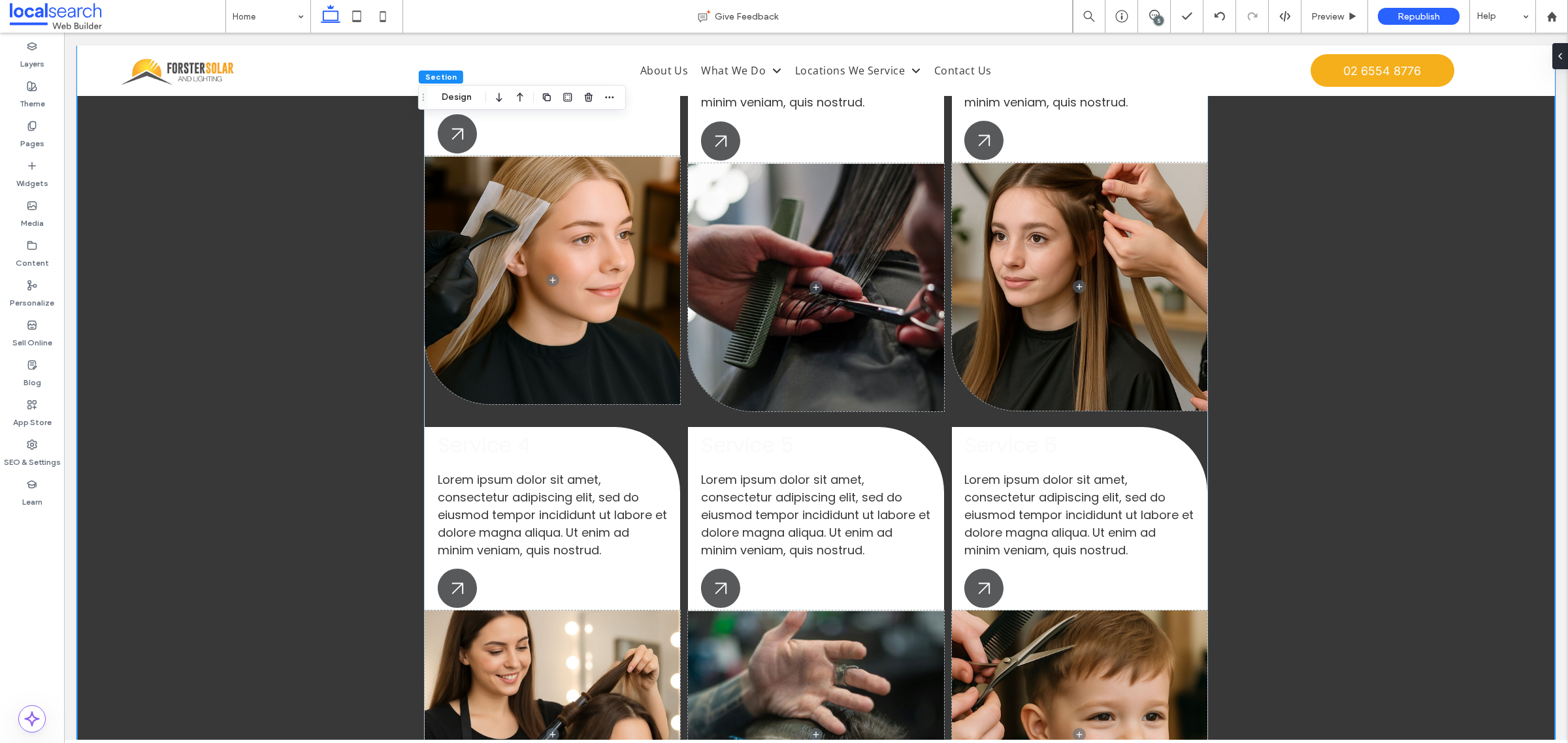
scroll to position [2473, 0]
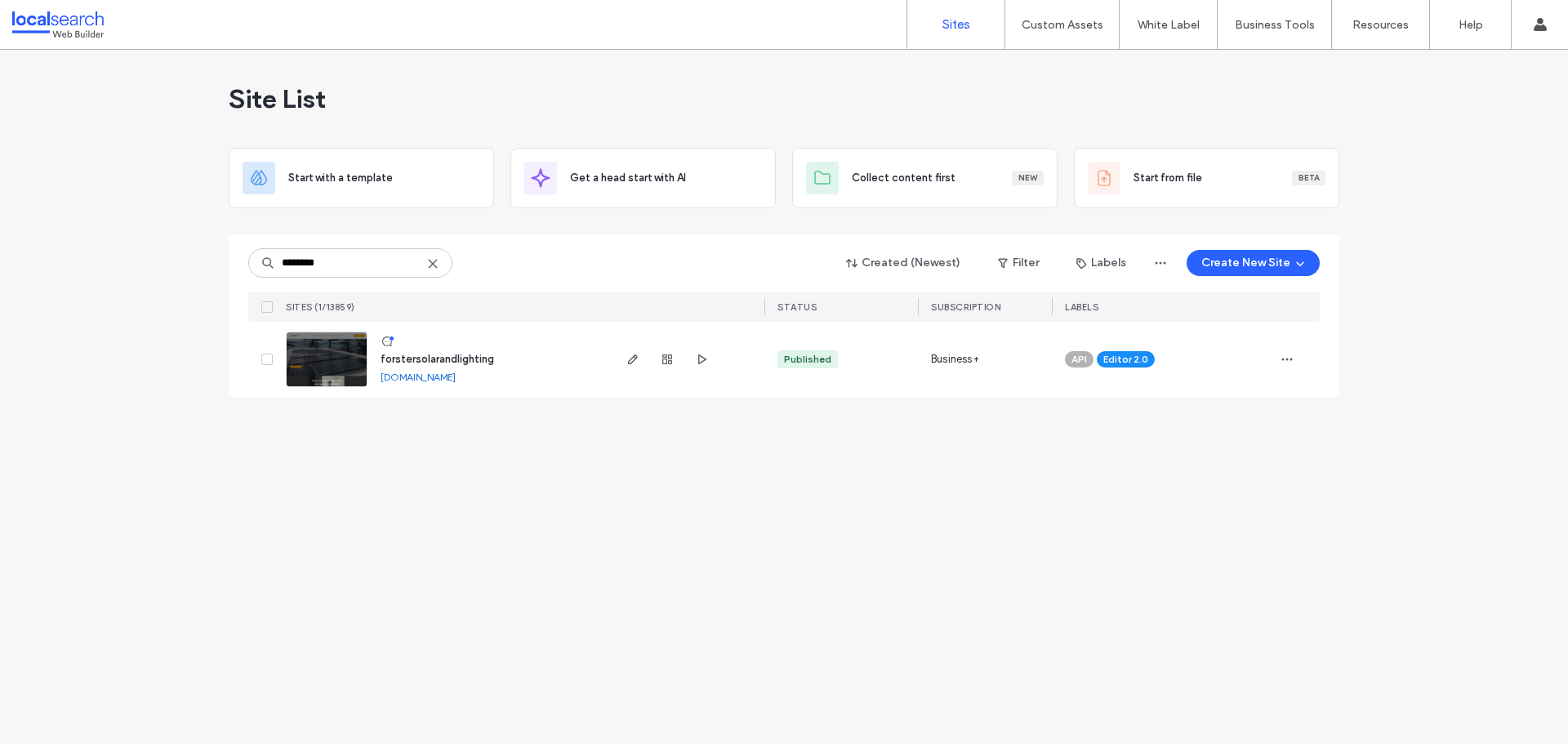
click at [399, 265] on input "********" at bounding box center [350, 262] width 204 height 29
click at [399, 264] on input "********" at bounding box center [350, 262] width 204 height 29
click at [398, 264] on input "********" at bounding box center [350, 262] width 204 height 29
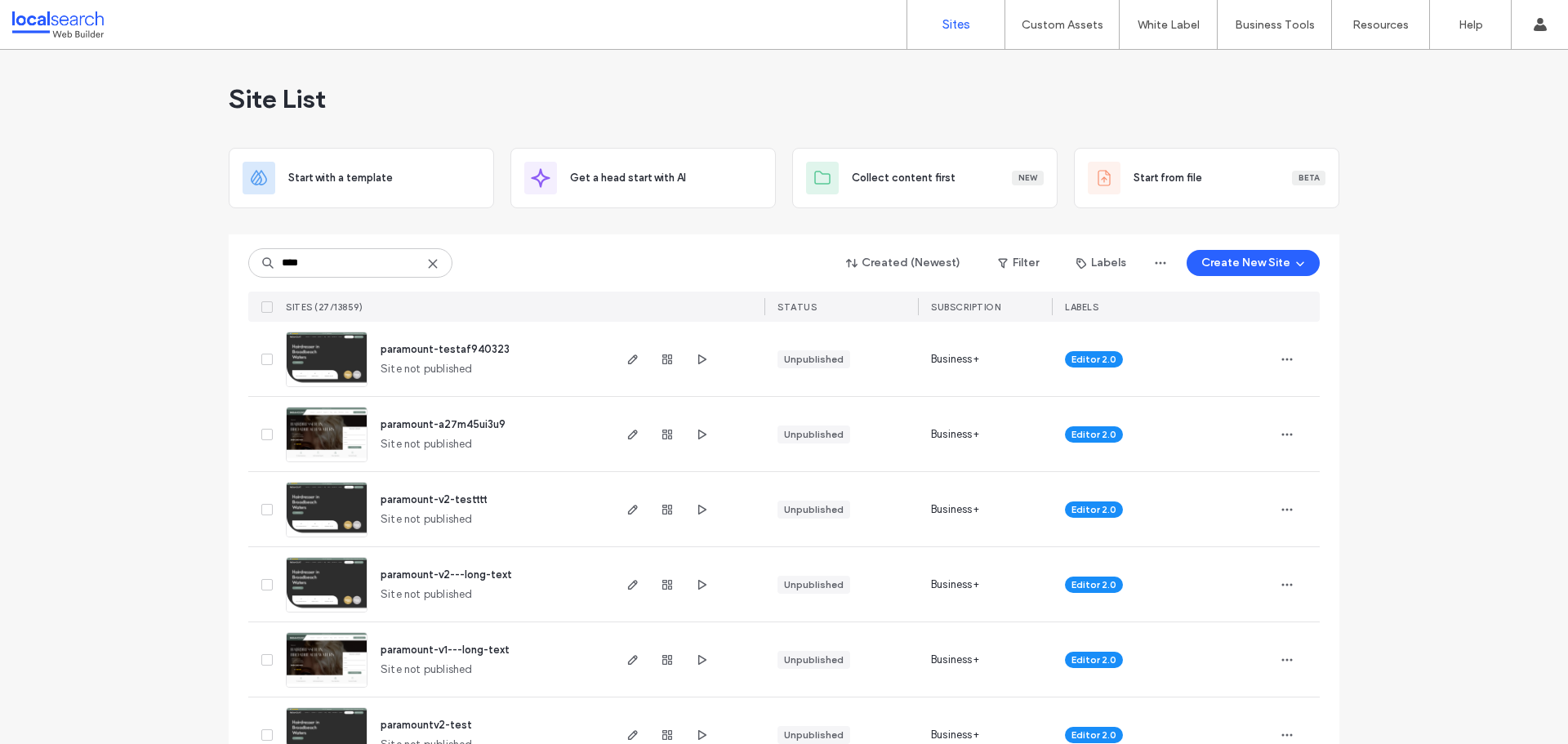
type input "****"
click at [454, 499] on span "paramount-v2-testttt" at bounding box center [433, 499] width 107 height 12
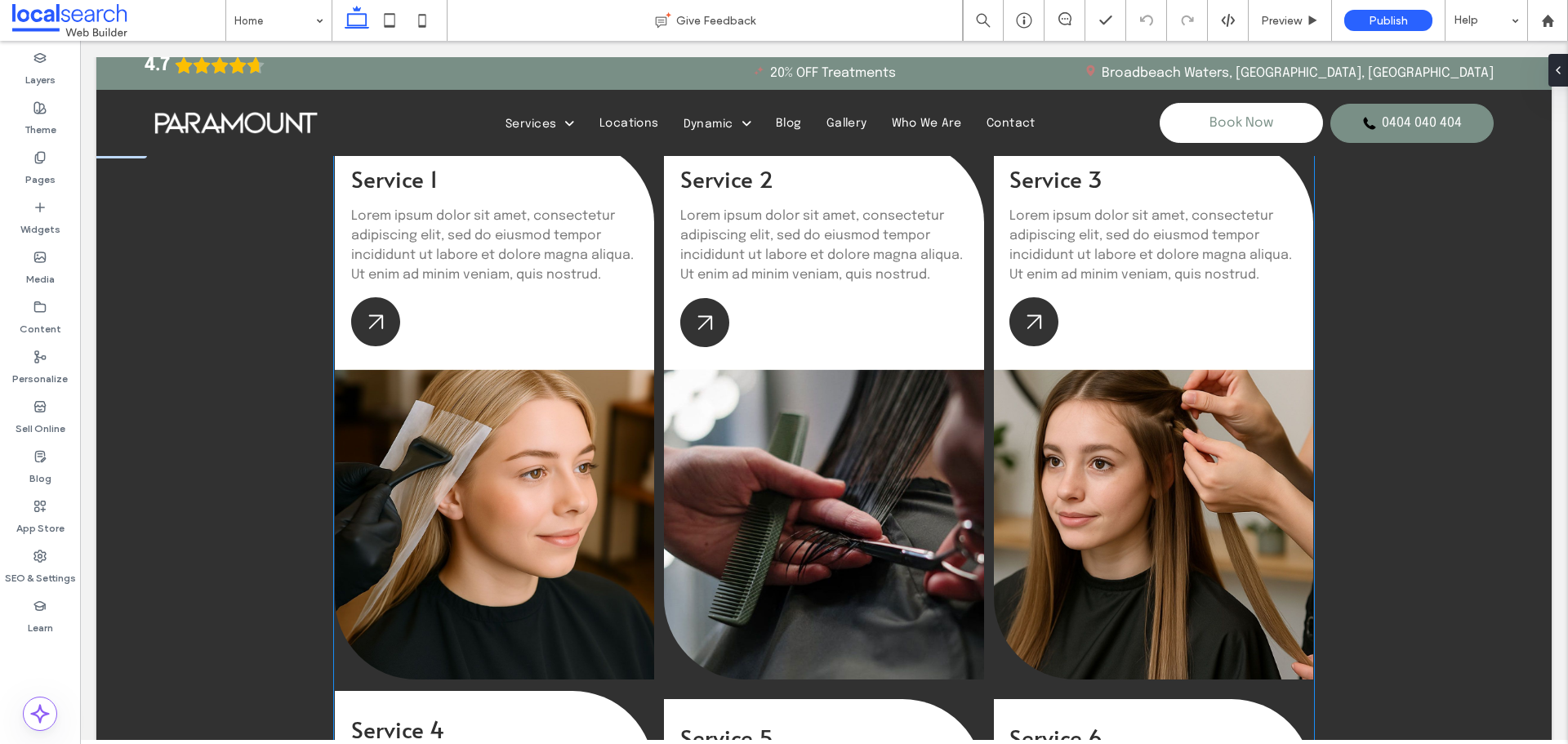
scroll to position [1959, 0]
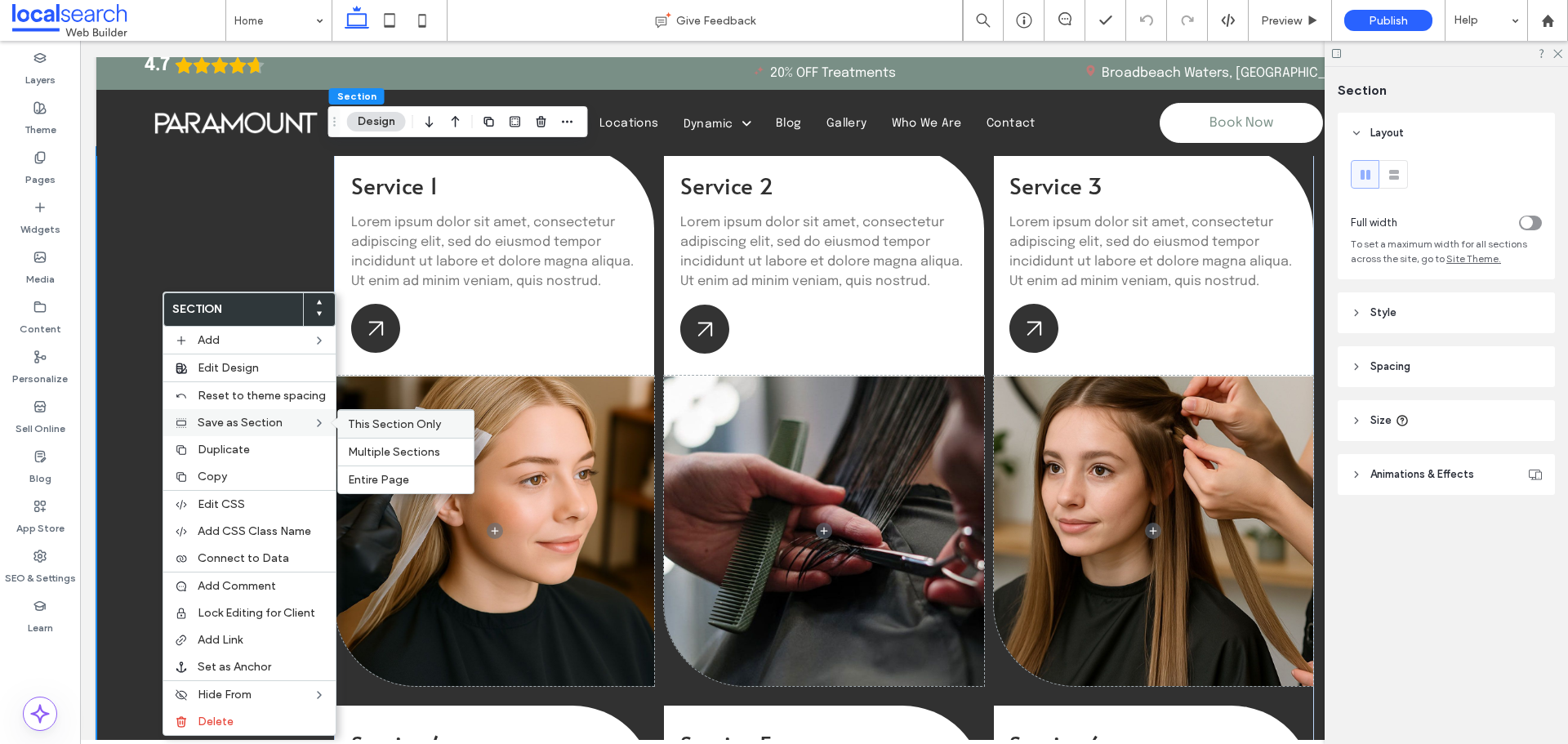
click at [352, 421] on span "This Section Only" at bounding box center [394, 424] width 93 height 14
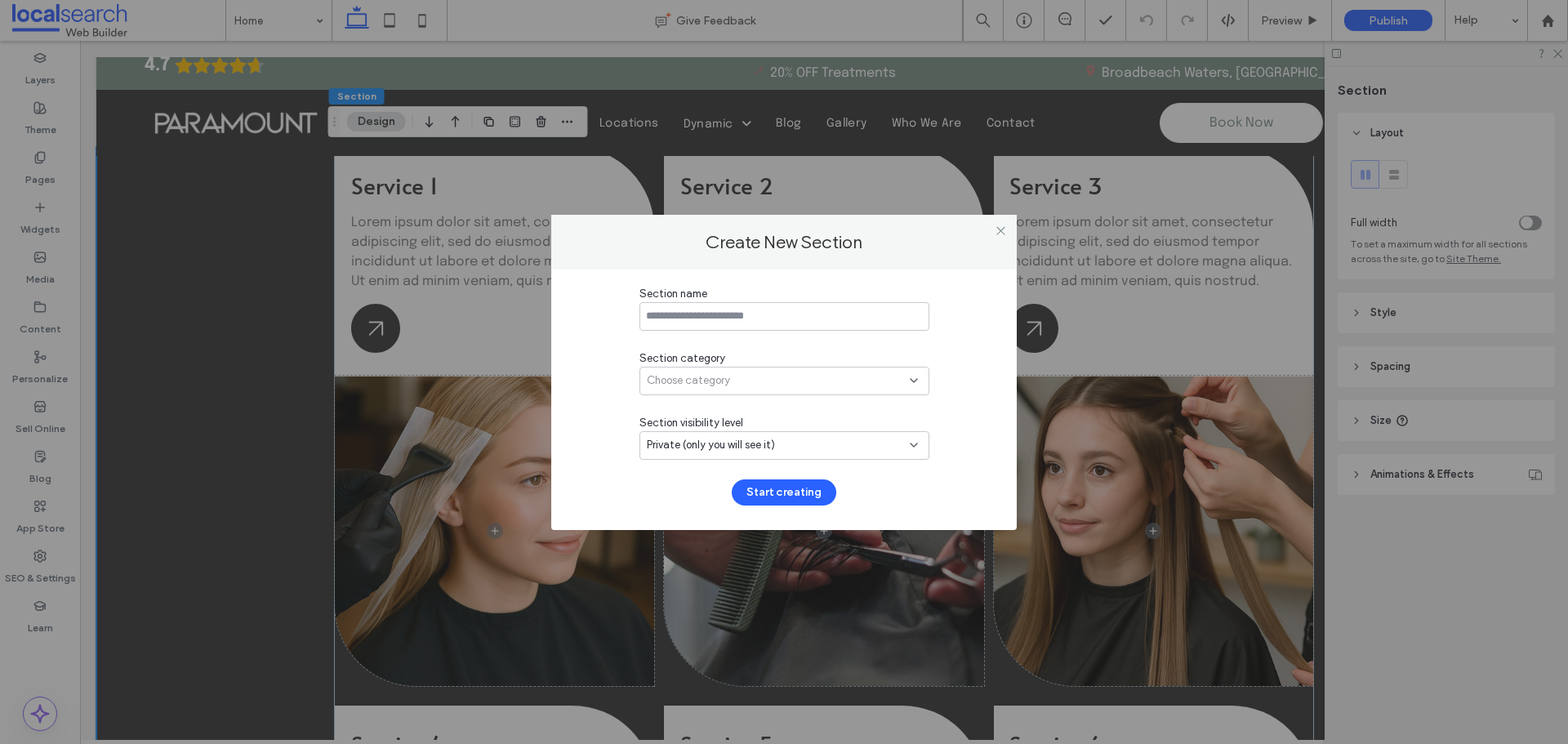
click at [735, 317] on input at bounding box center [784, 316] width 290 height 29
click at [738, 300] on div "Section name" at bounding box center [784, 293] width 290 height 16
click at [732, 310] on input "**********" at bounding box center [784, 316] width 290 height 29
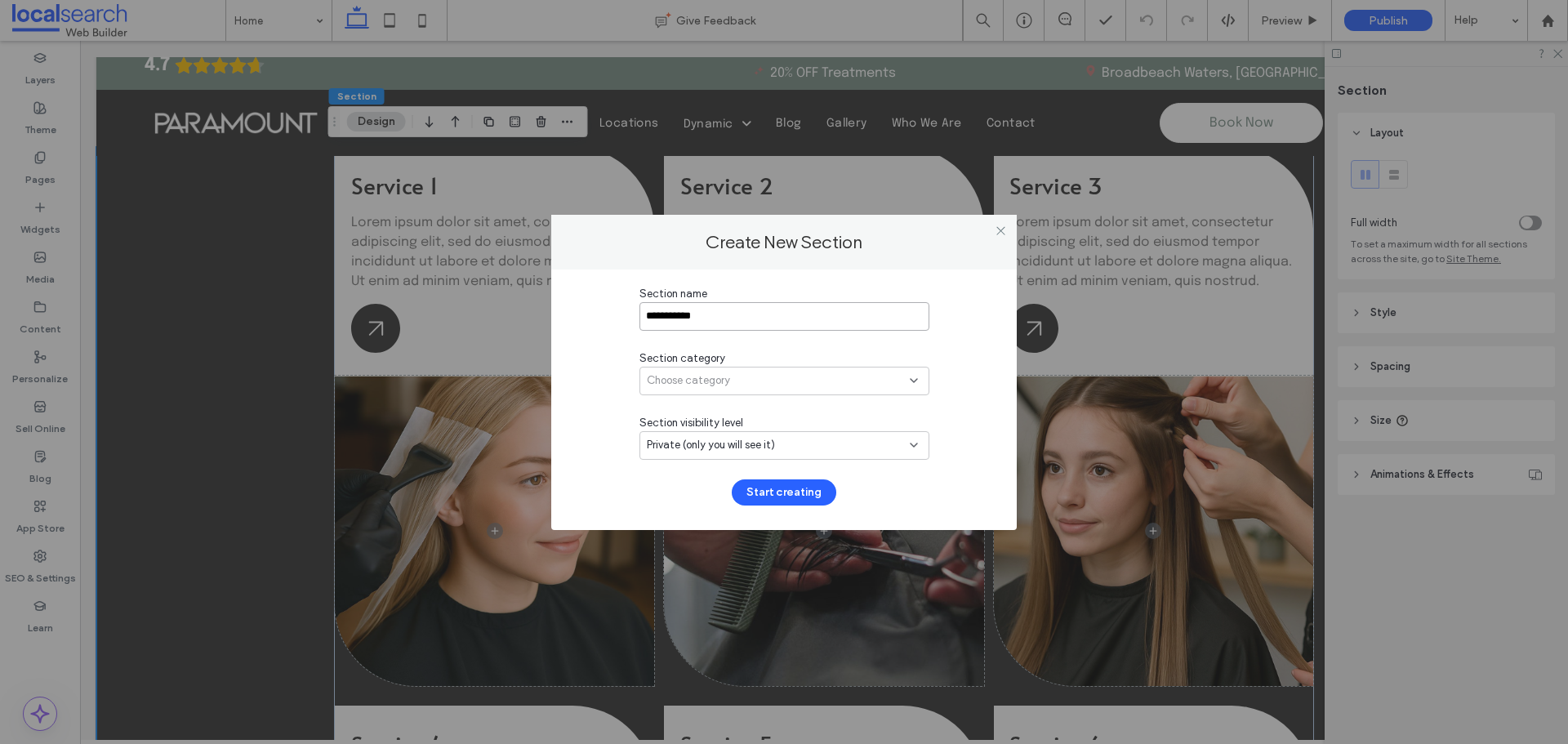
click at [732, 310] on input "**********" at bounding box center [784, 316] width 290 height 29
type input "********"
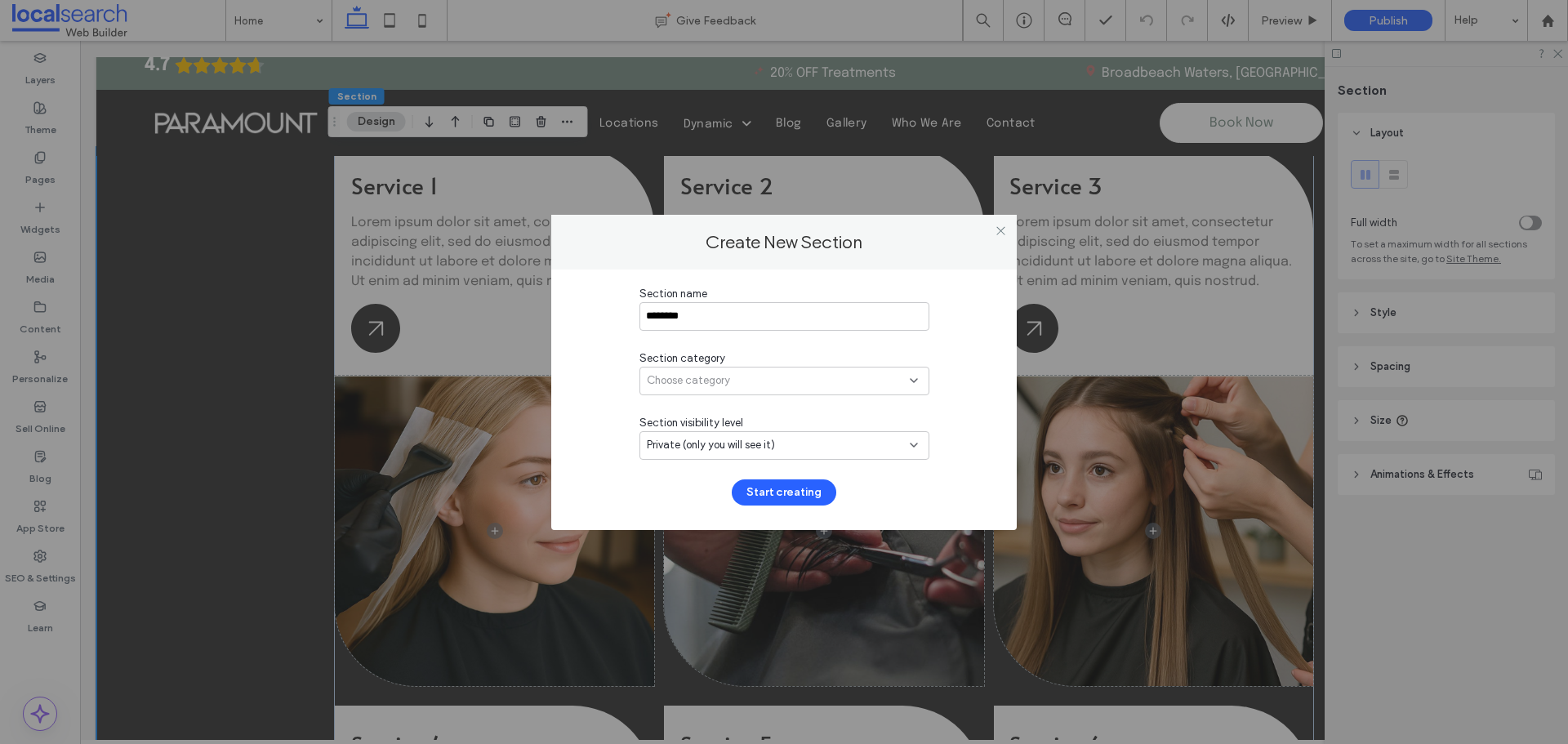
click at [691, 384] on span "Choose category" at bounding box center [689, 380] width 84 height 16
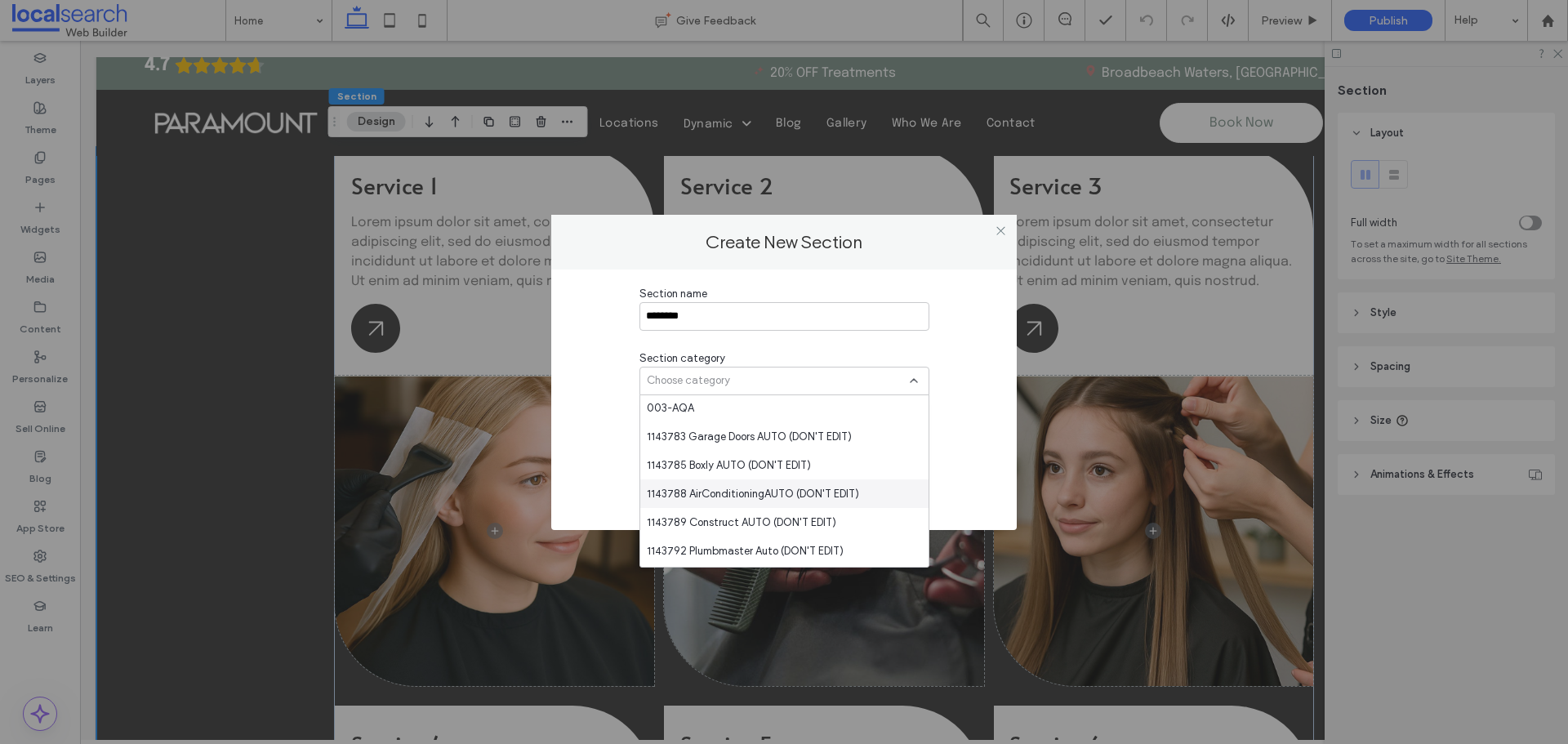
scroll to position [272, 0]
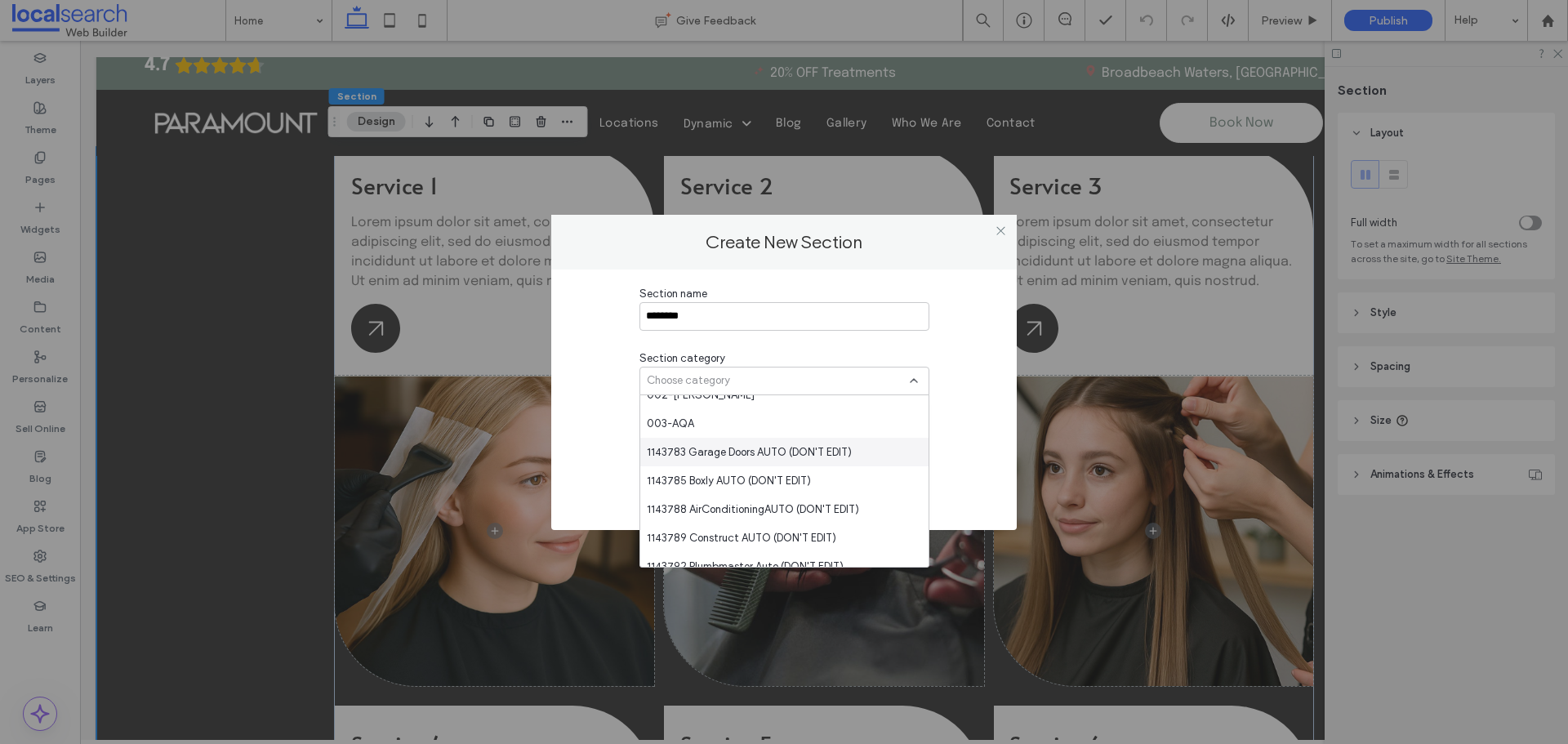
click at [777, 447] on span "1143783 Garage Doors AUTO (DON'T EDIT)" at bounding box center [749, 452] width 205 height 16
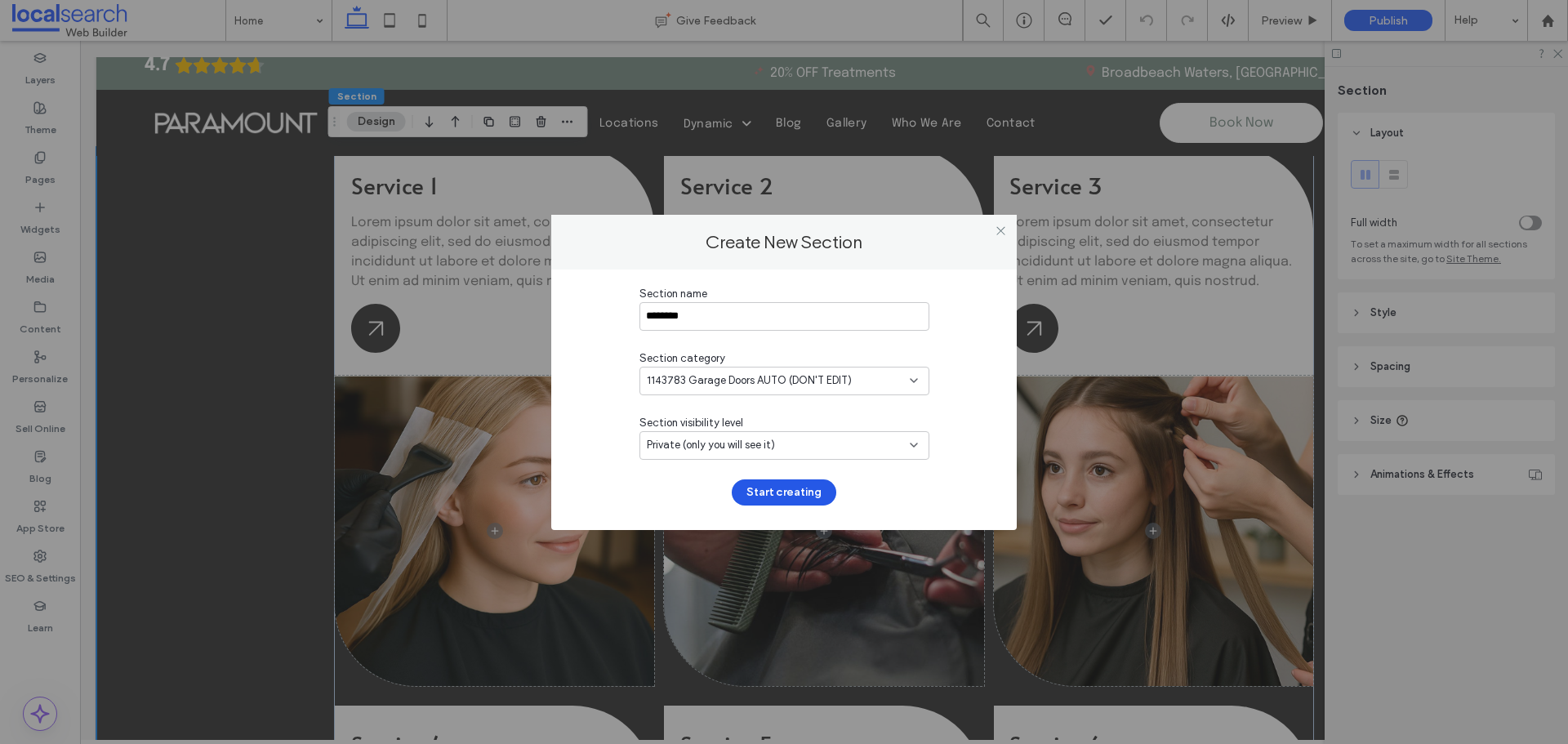
click at [768, 498] on button "Start creating" at bounding box center [784, 492] width 105 height 26
